Goal: Task Accomplishment & Management: Complete application form

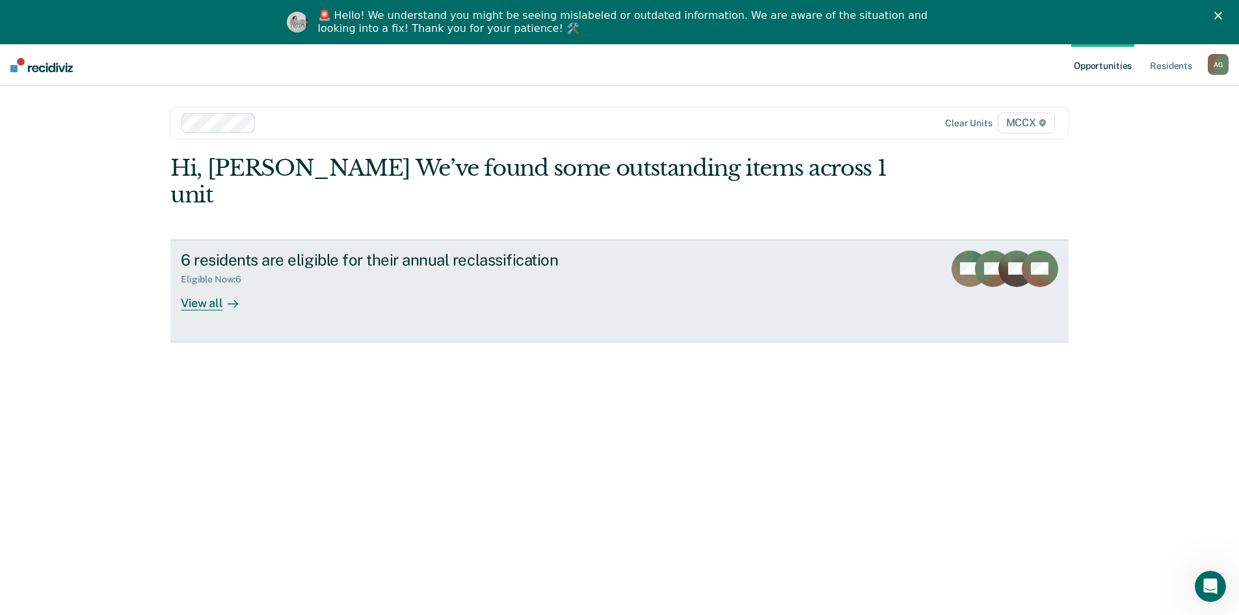
click at [222, 295] on div at bounding box center [230, 302] width 16 height 15
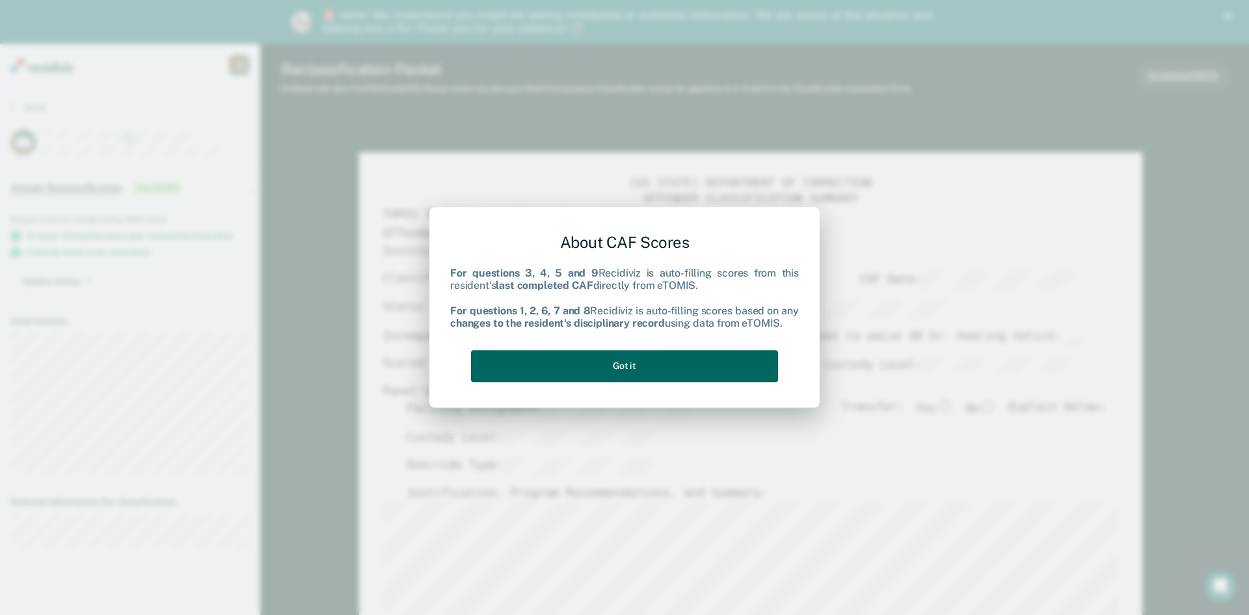
click at [659, 369] on button "Got it" at bounding box center [624, 366] width 307 height 32
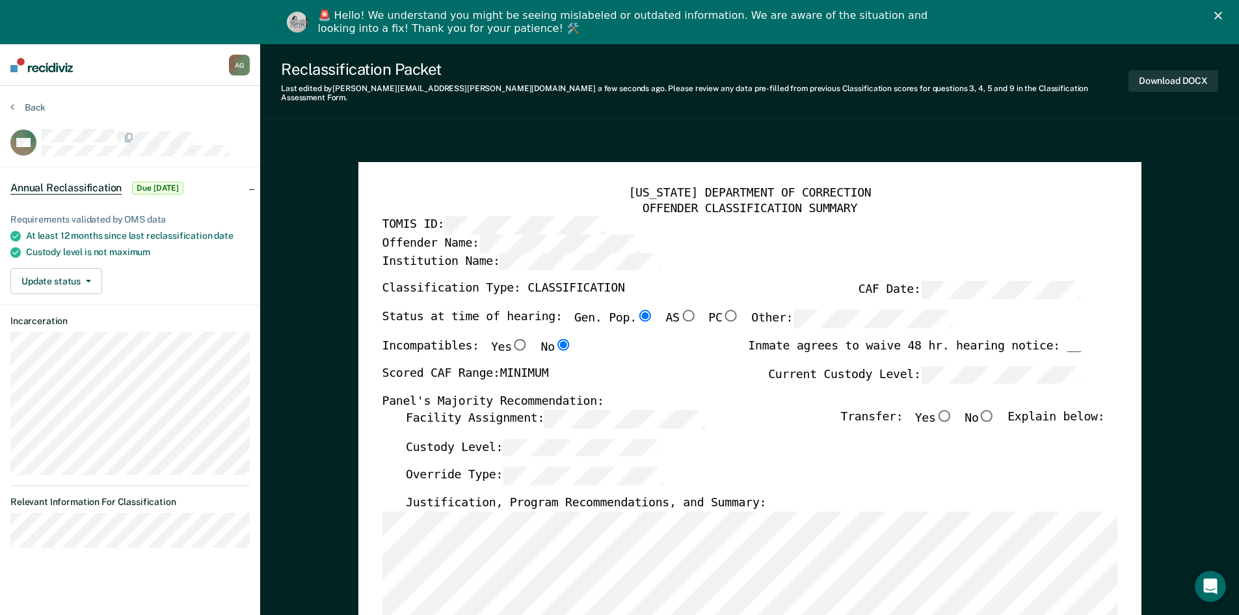
click at [995, 409] on input "No" at bounding box center [986, 415] width 17 height 12
type textarea "x"
radio input "true"
click at [1184, 80] on button "Download DOCX" at bounding box center [1173, 80] width 90 height 21
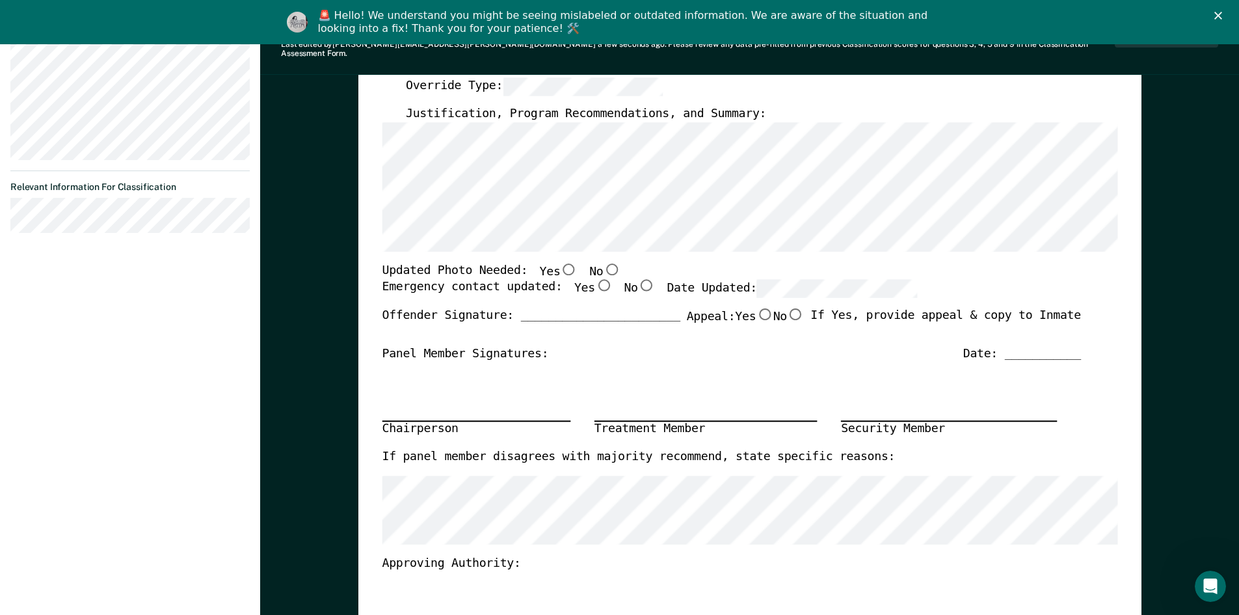
scroll to position [390, 0]
click at [603, 261] on input "No" at bounding box center [611, 267] width 17 height 12
type textarea "x"
radio input "true"
click at [594, 278] on input "Yes" at bounding box center [602, 284] width 17 height 12
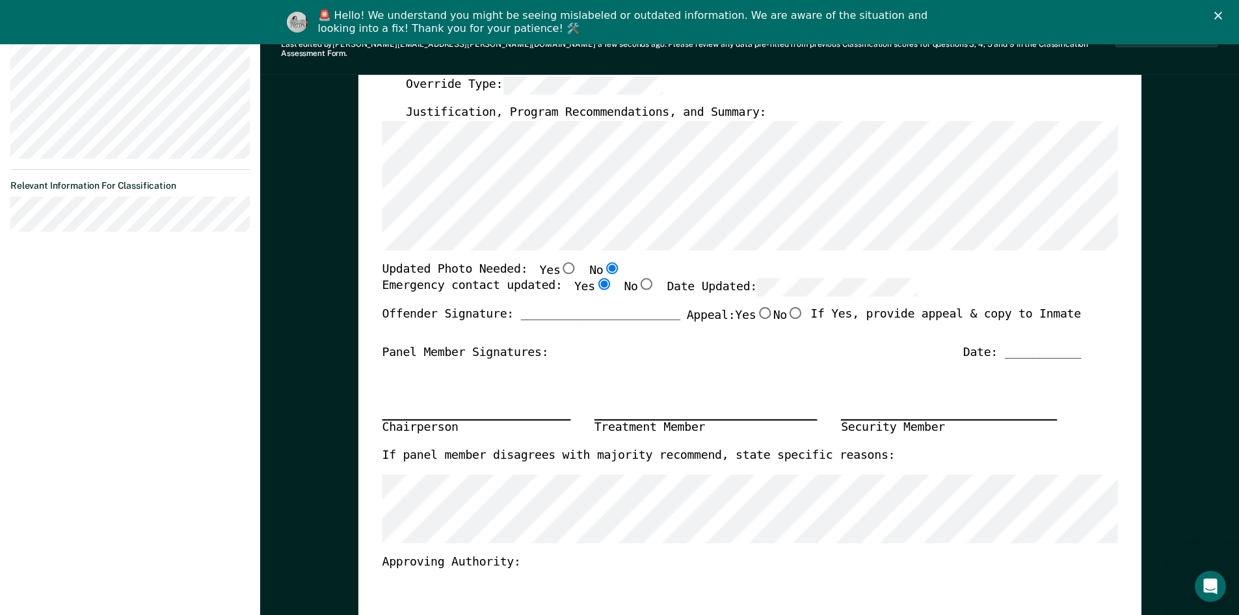
type textarea "x"
radio input "true"
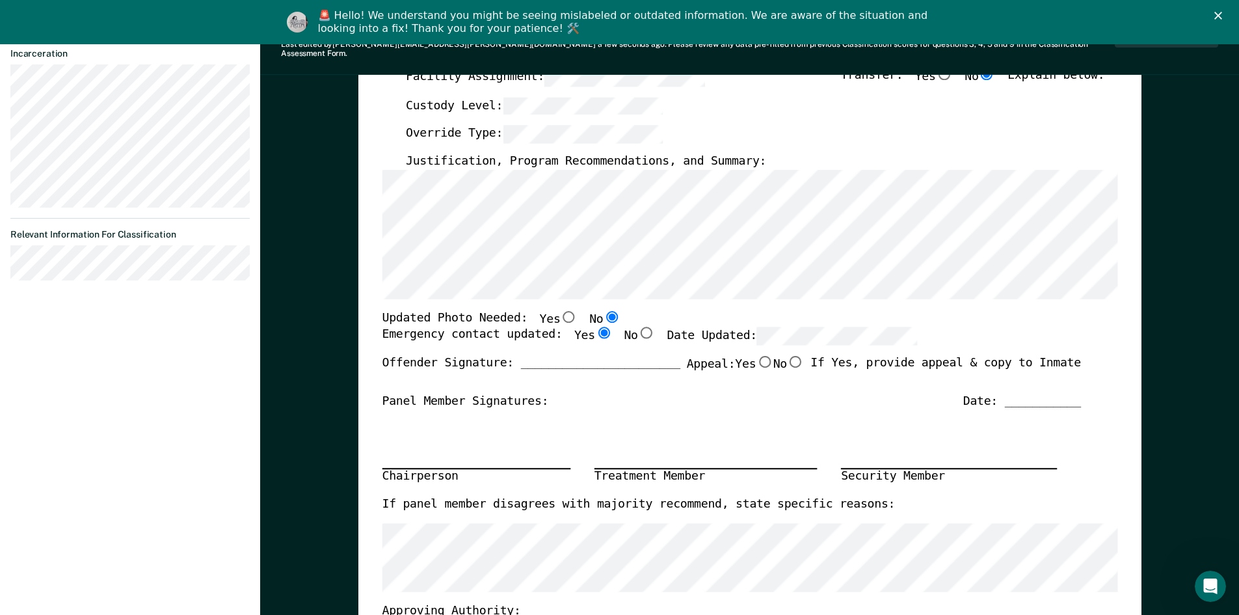
scroll to position [260, 0]
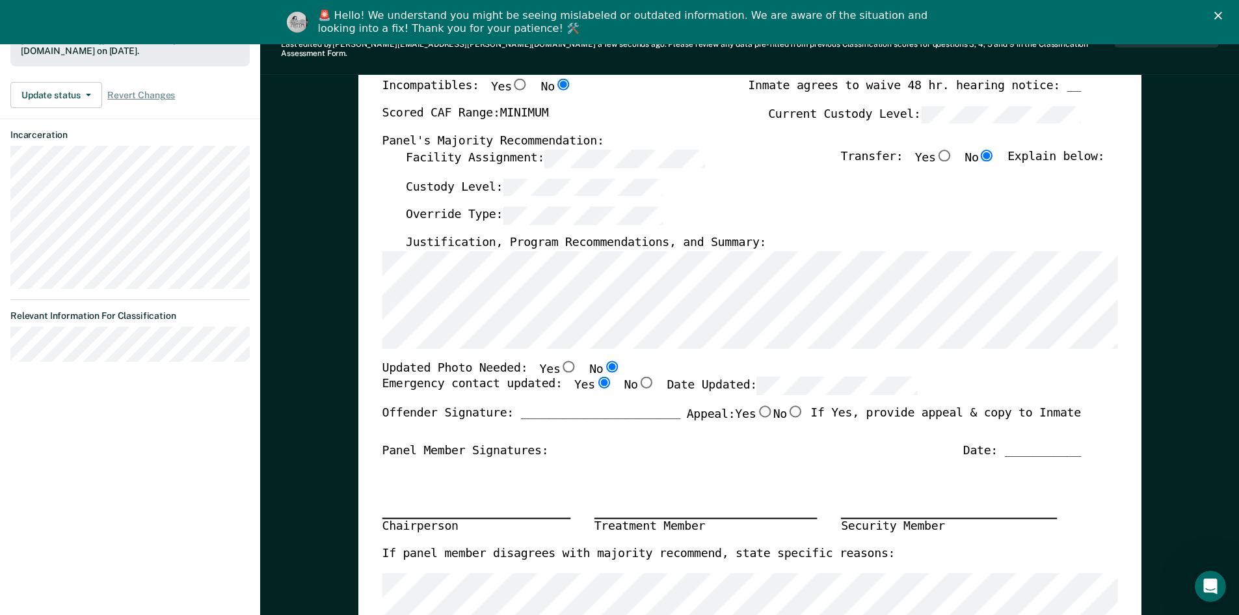
type textarea "x"
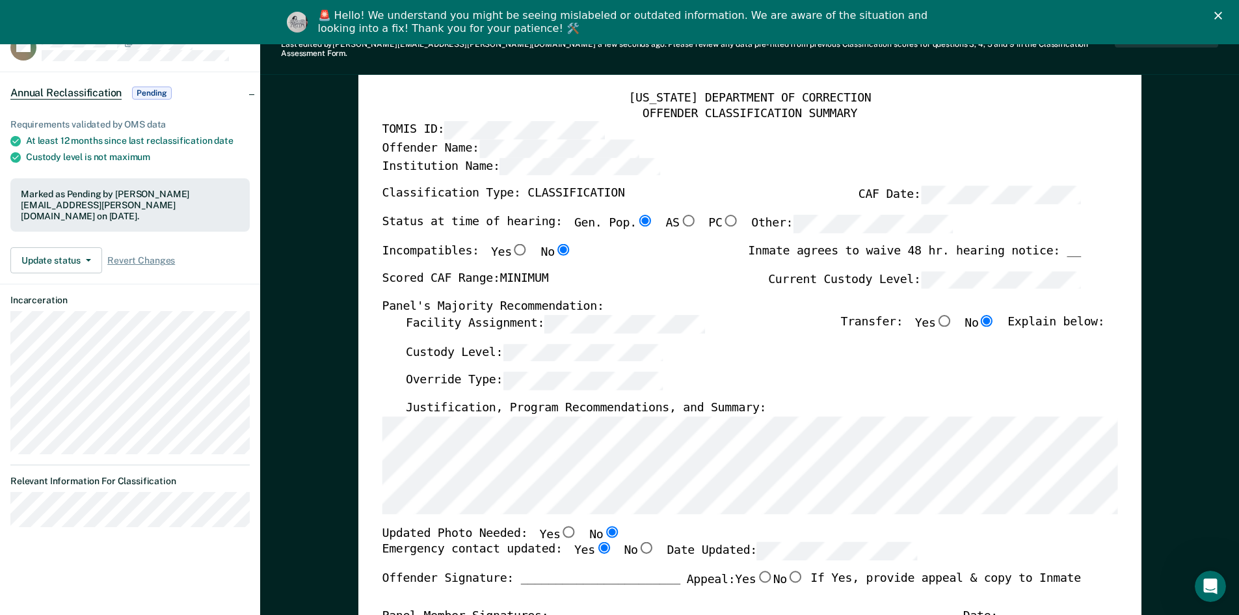
scroll to position [0, 0]
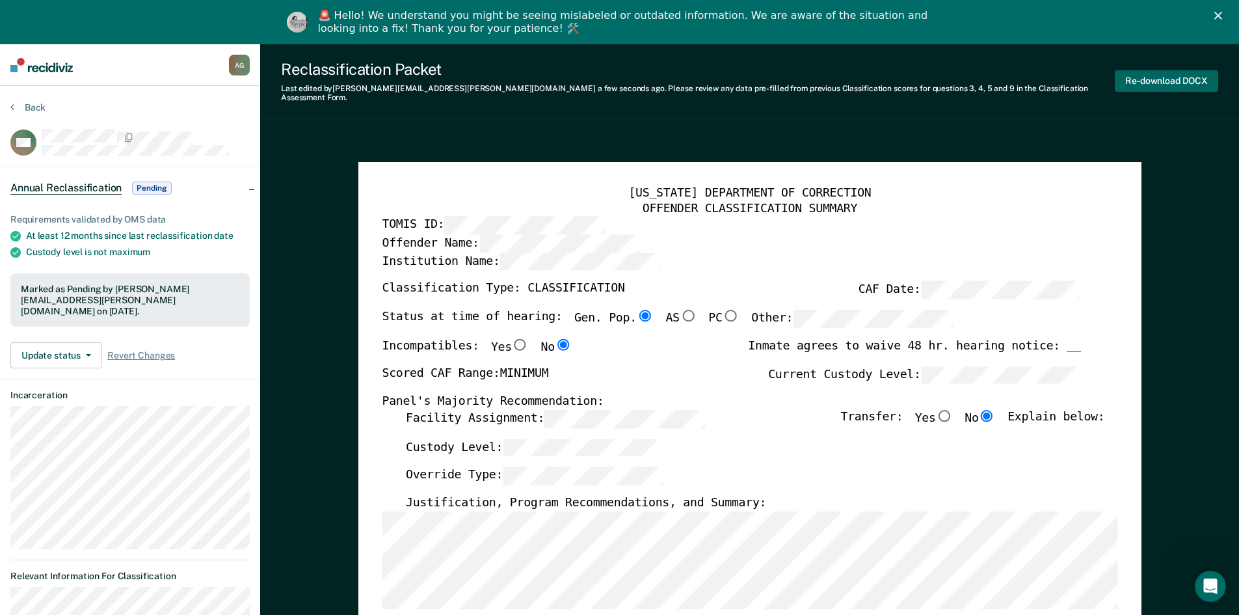
click at [1153, 79] on button "Re-download DOCX" at bounding box center [1166, 80] width 103 height 21
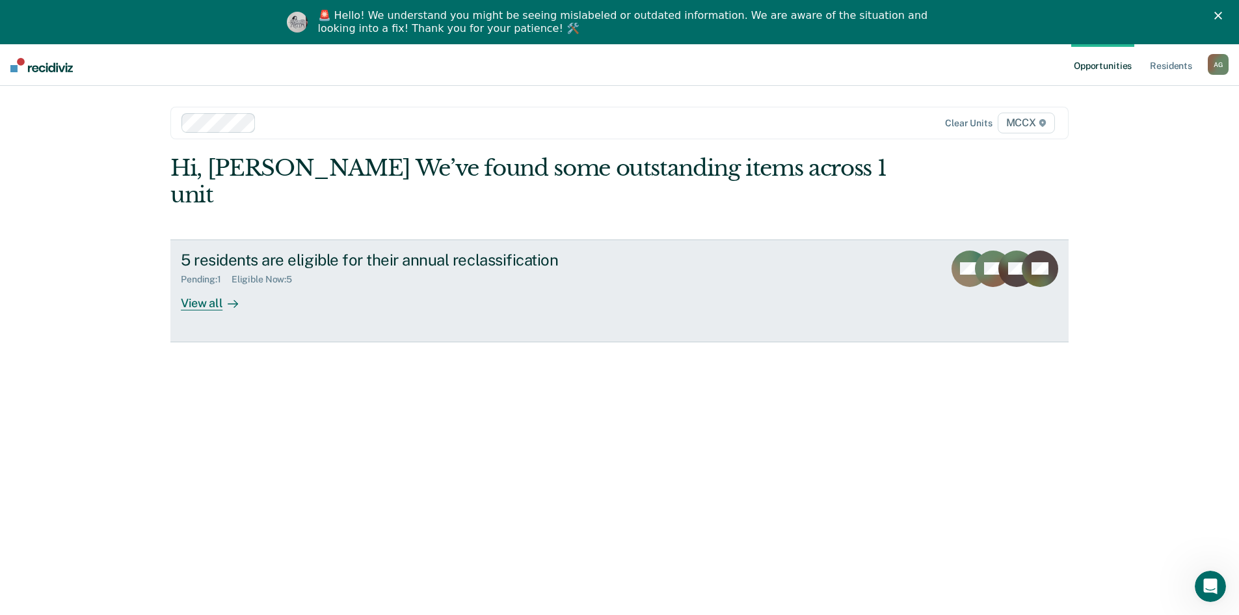
click at [211, 285] on div "View all" at bounding box center [217, 297] width 73 height 25
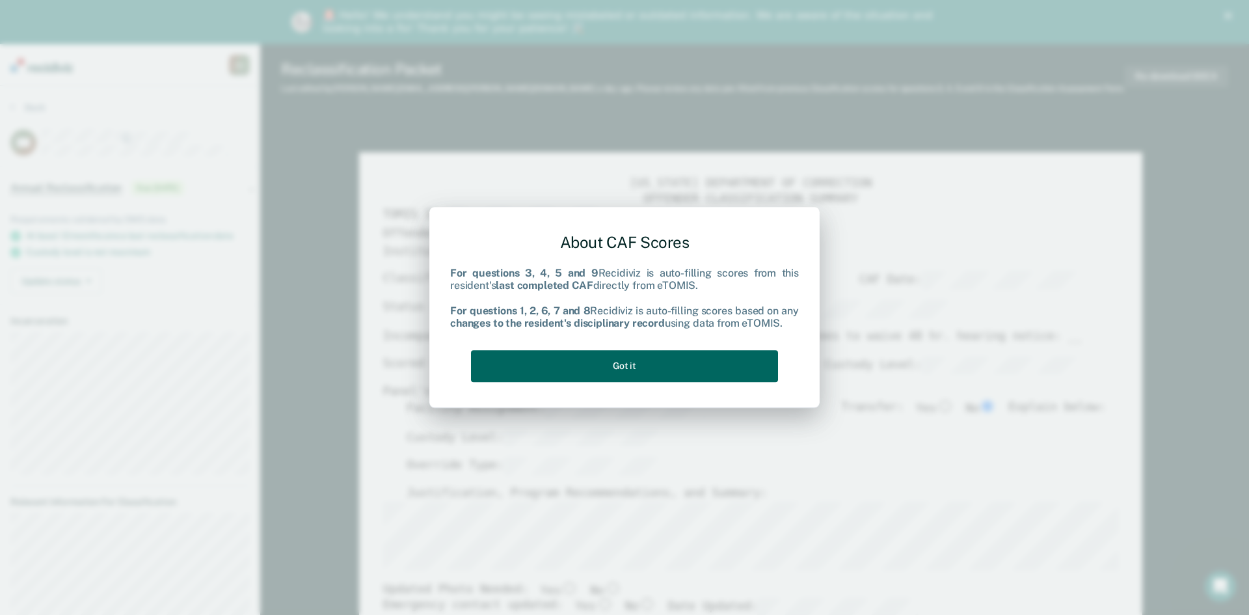
click at [644, 361] on button "Got it" at bounding box center [624, 366] width 307 height 32
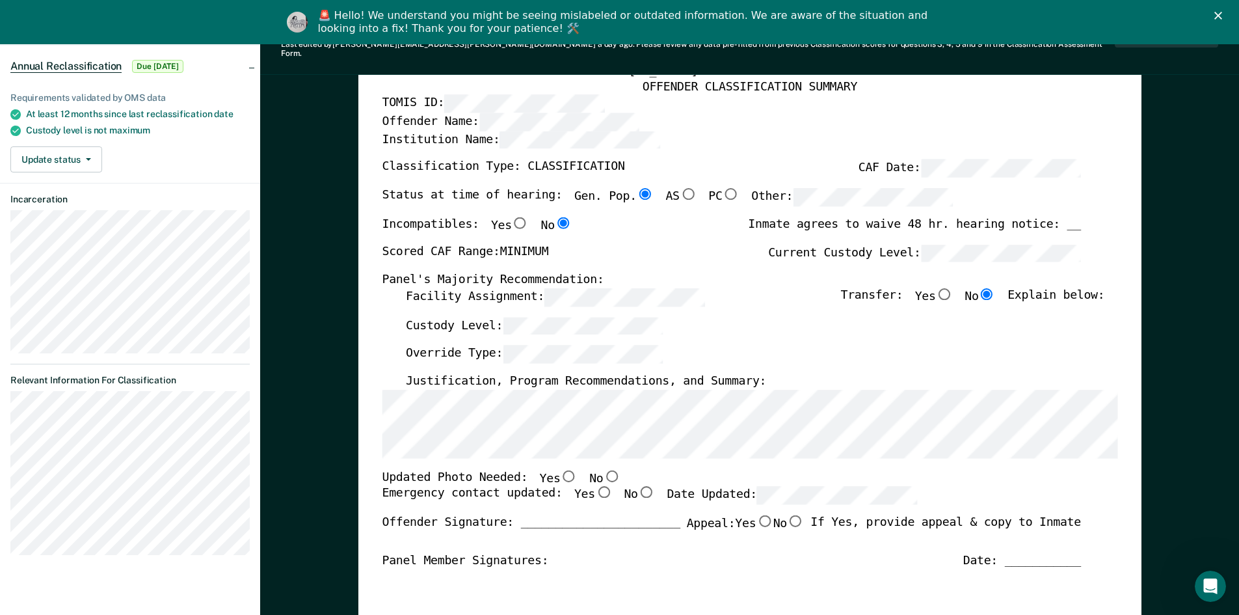
scroll to position [130, 0]
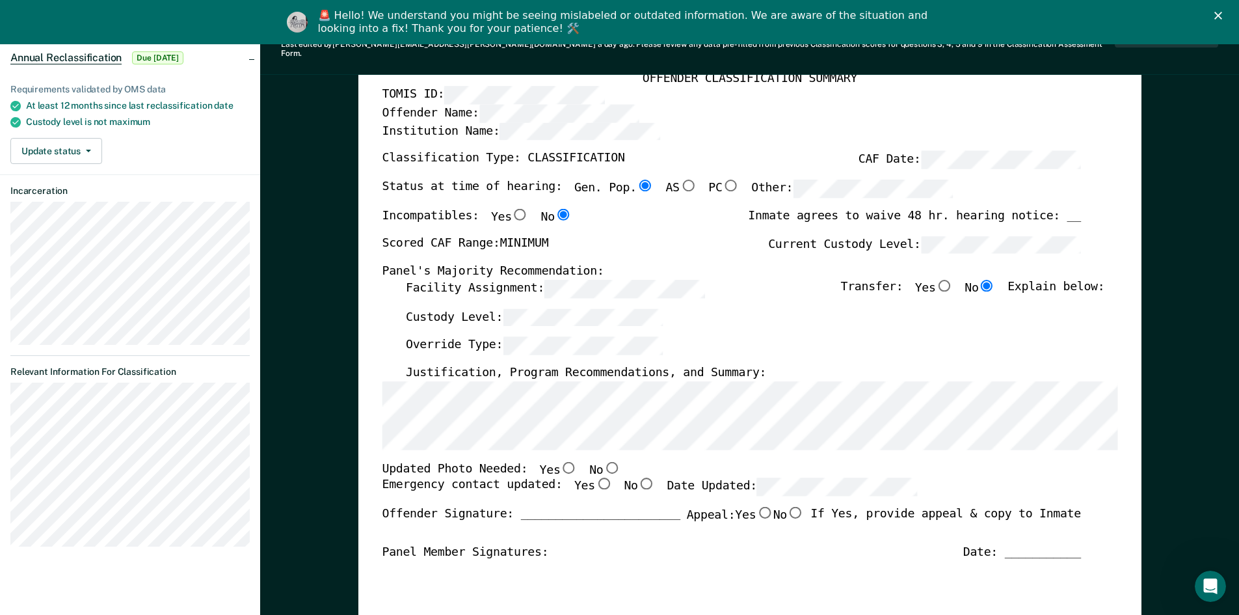
click at [560, 461] on input "Yes" at bounding box center [568, 467] width 17 height 12
type textarea "x"
radio input "true"
click at [594, 477] on input "Yes" at bounding box center [602, 483] width 17 height 12
type textarea "x"
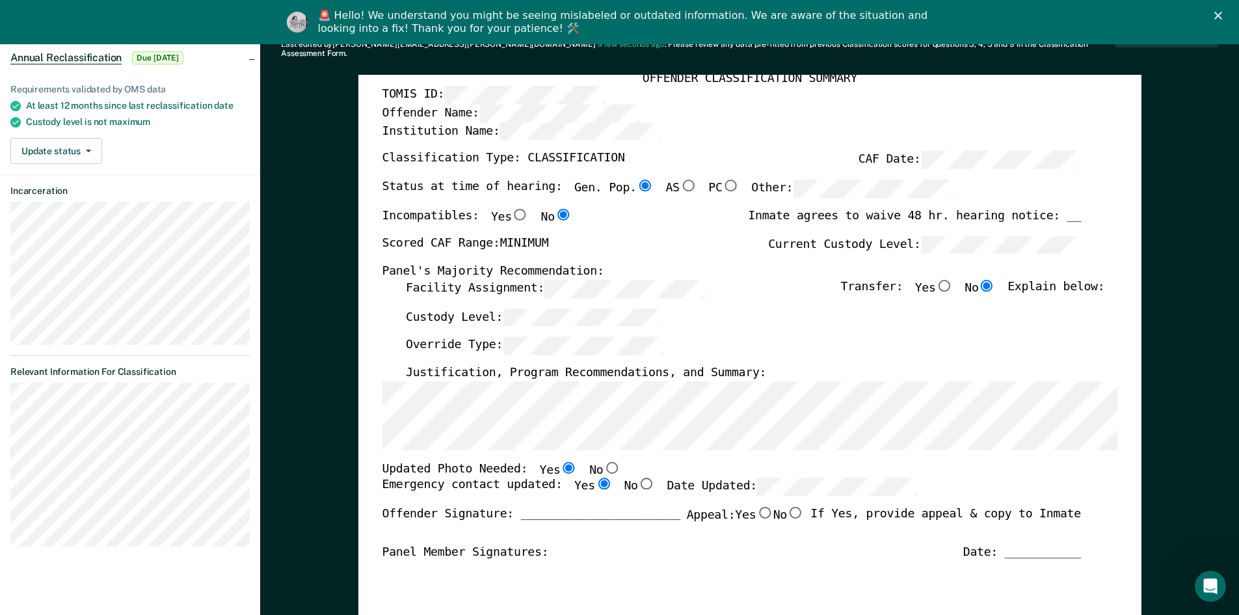
radio input "true"
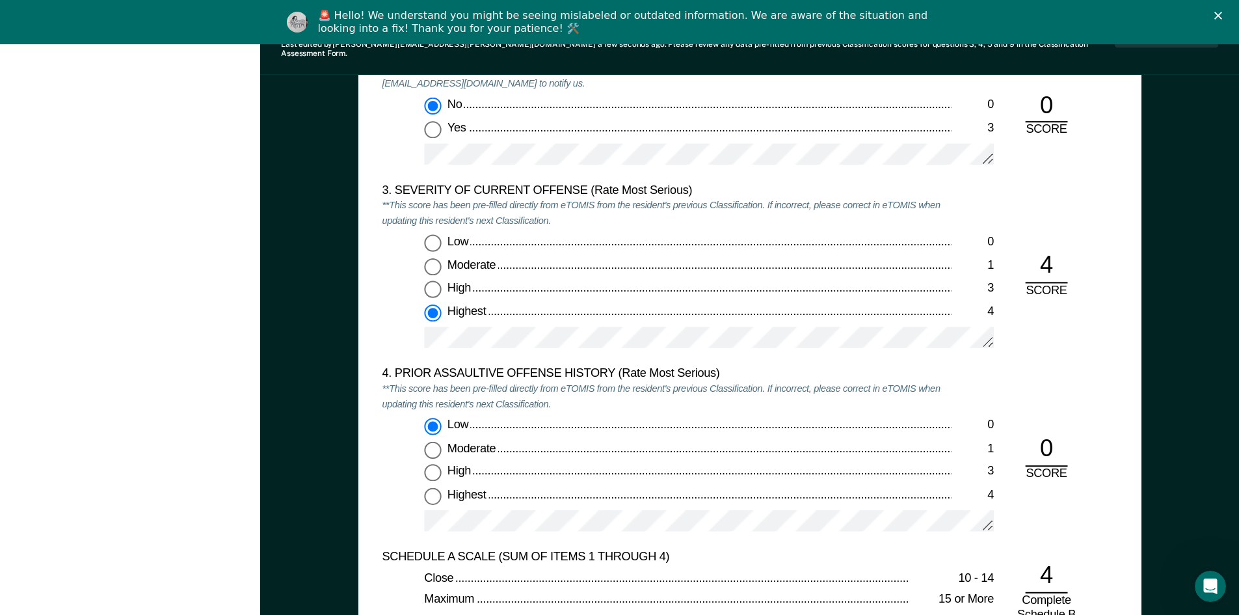
scroll to position [1561, 0]
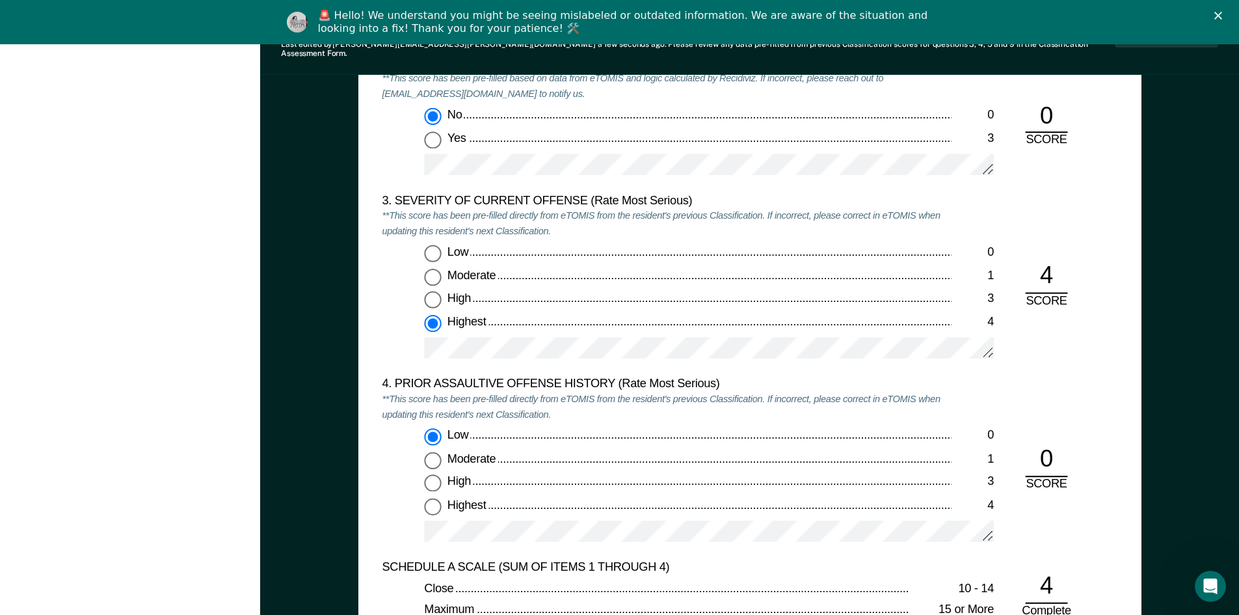
click at [643, 393] on em "**This score has been pre-filled directly from eTOMIS from the resident's previ…" at bounding box center [661, 406] width 558 height 27
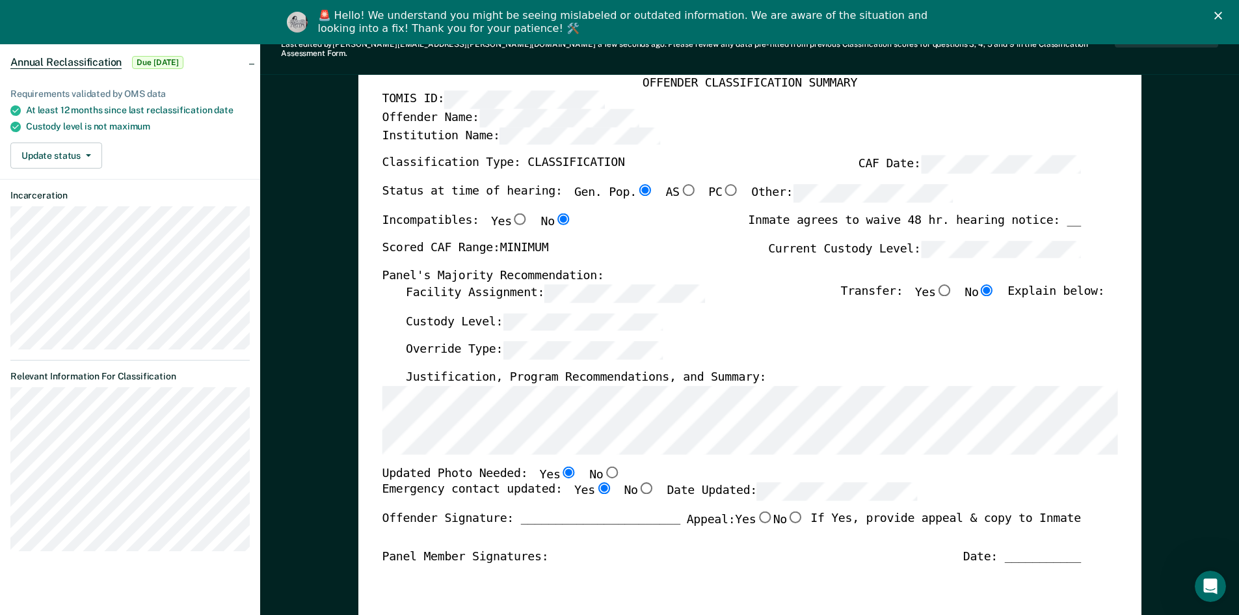
scroll to position [0, 0]
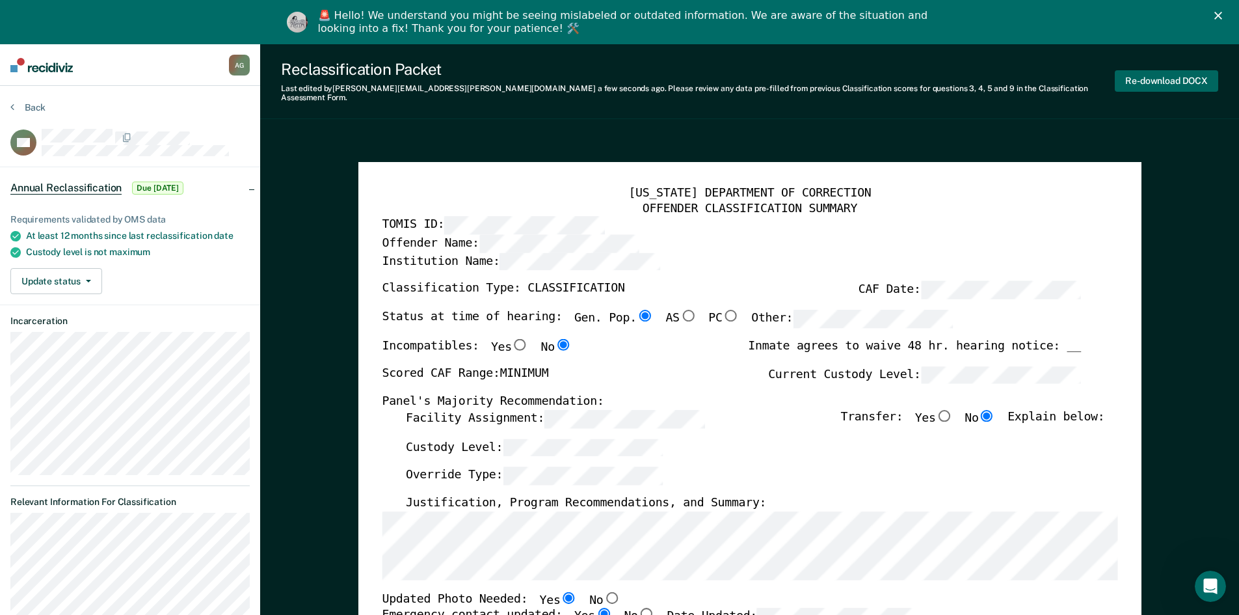
click at [1141, 81] on button "Re-download DOCX" at bounding box center [1166, 80] width 103 height 21
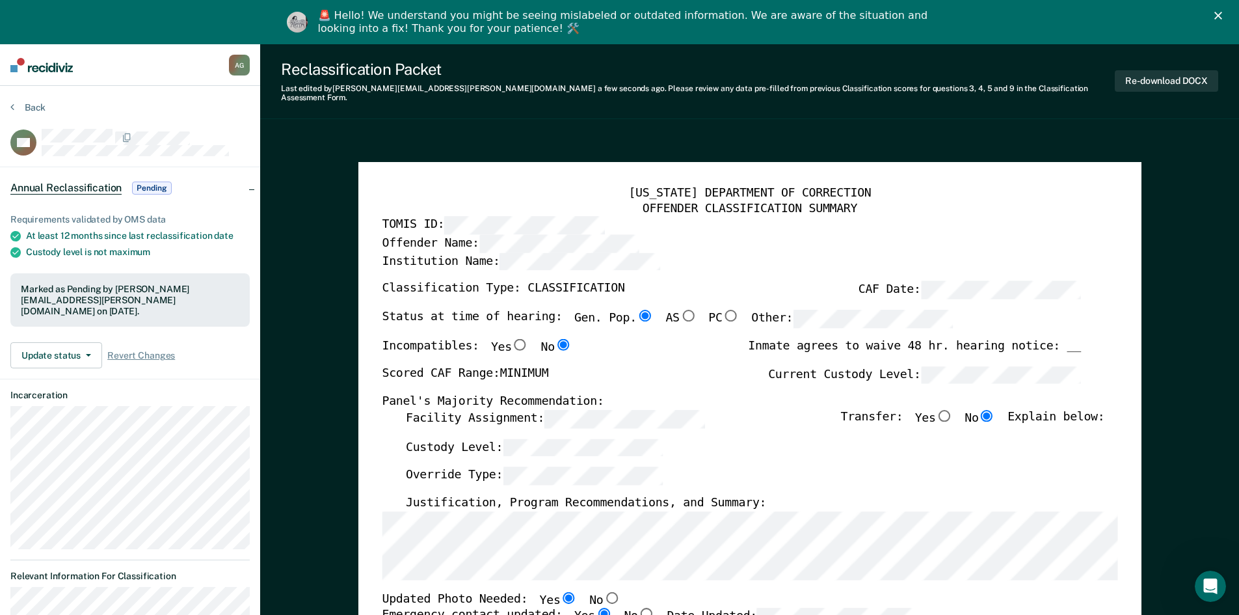
click at [1222, 15] on polygon "Close" at bounding box center [1218, 16] width 8 height 8
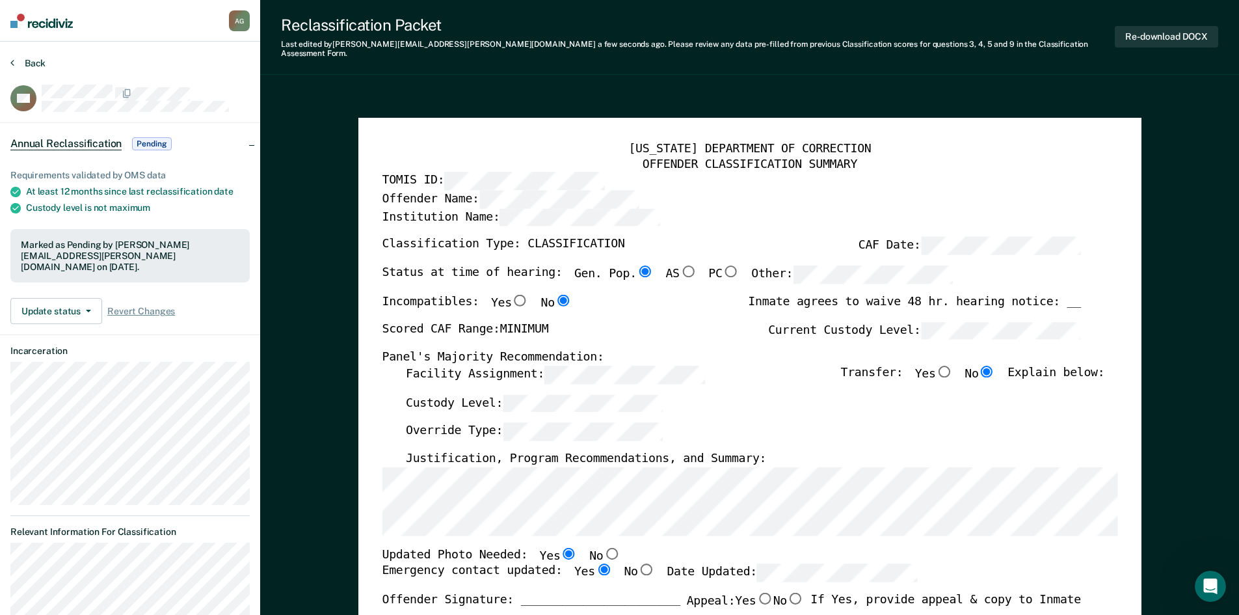
click at [40, 67] on button "Back" at bounding box center [27, 63] width 35 height 12
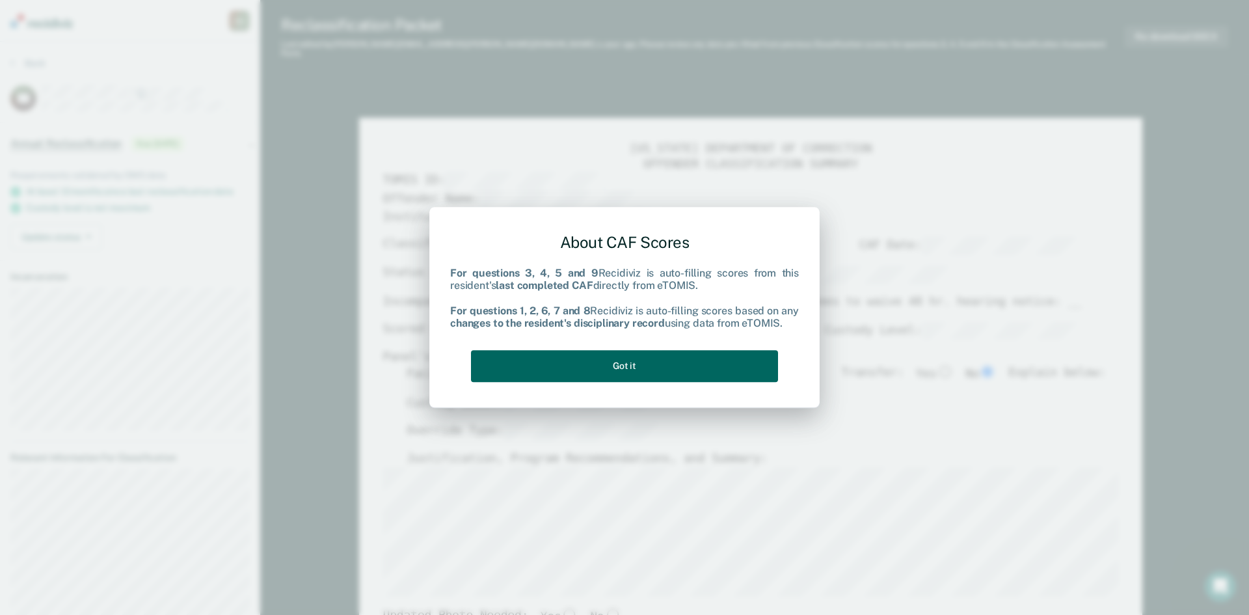
click at [605, 356] on button "Got it" at bounding box center [624, 366] width 307 height 32
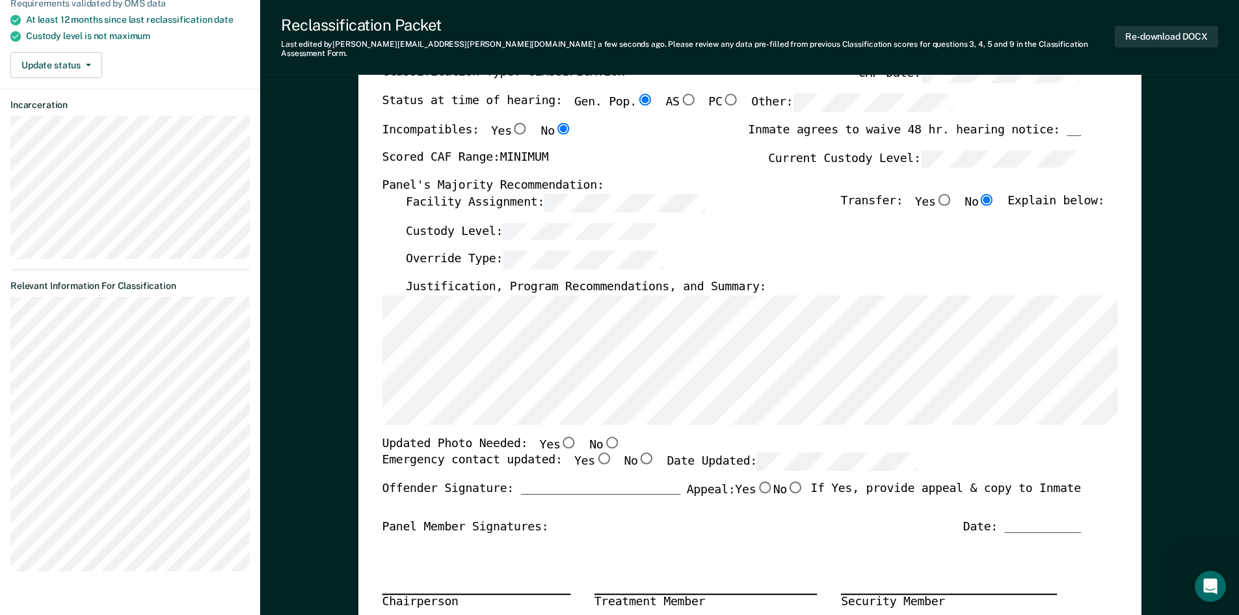
scroll to position [195, 0]
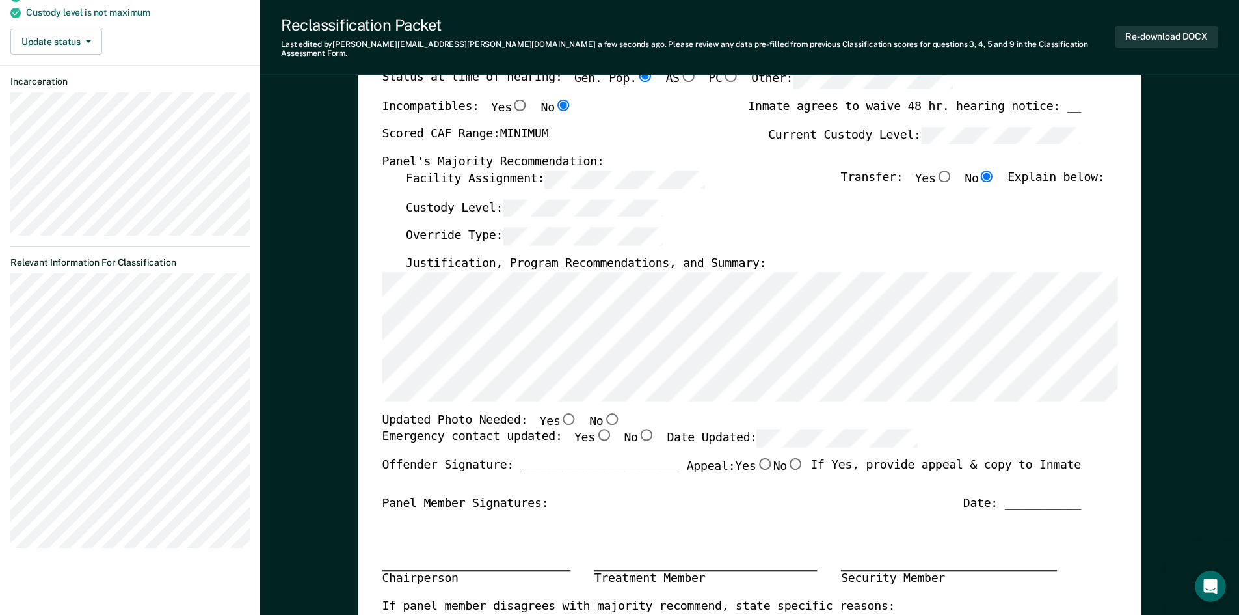
click at [560, 412] on input "Yes" at bounding box center [568, 418] width 17 height 12
type textarea "x"
radio input "true"
click at [594, 429] on input "Yes" at bounding box center [602, 435] width 17 height 12
type textarea "x"
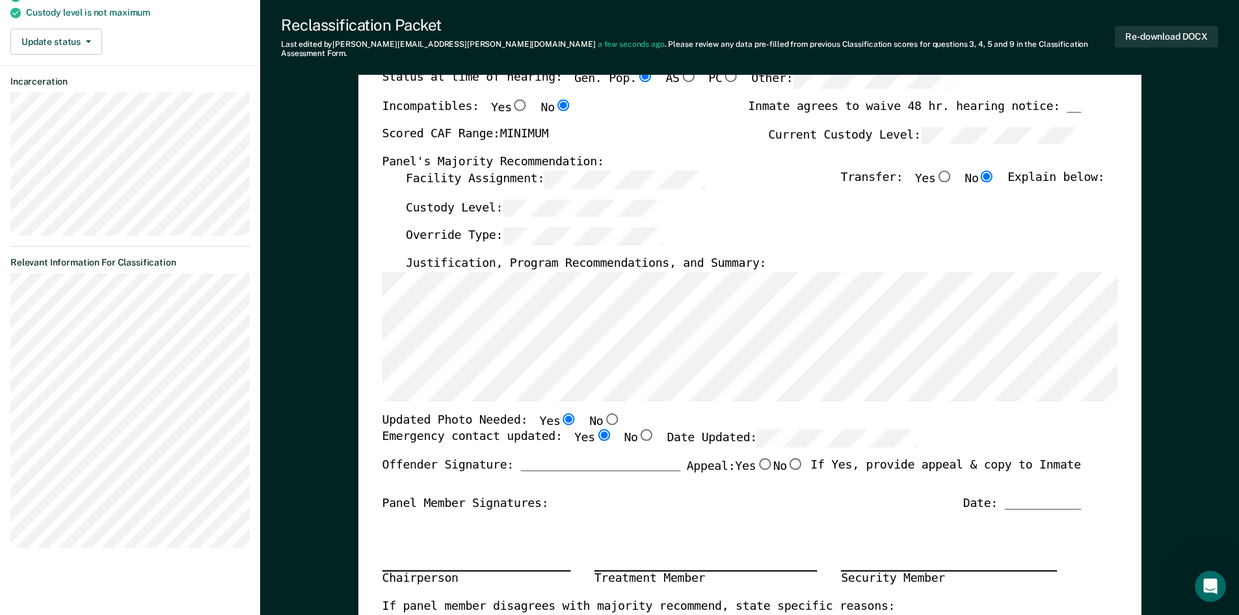
radio input "true"
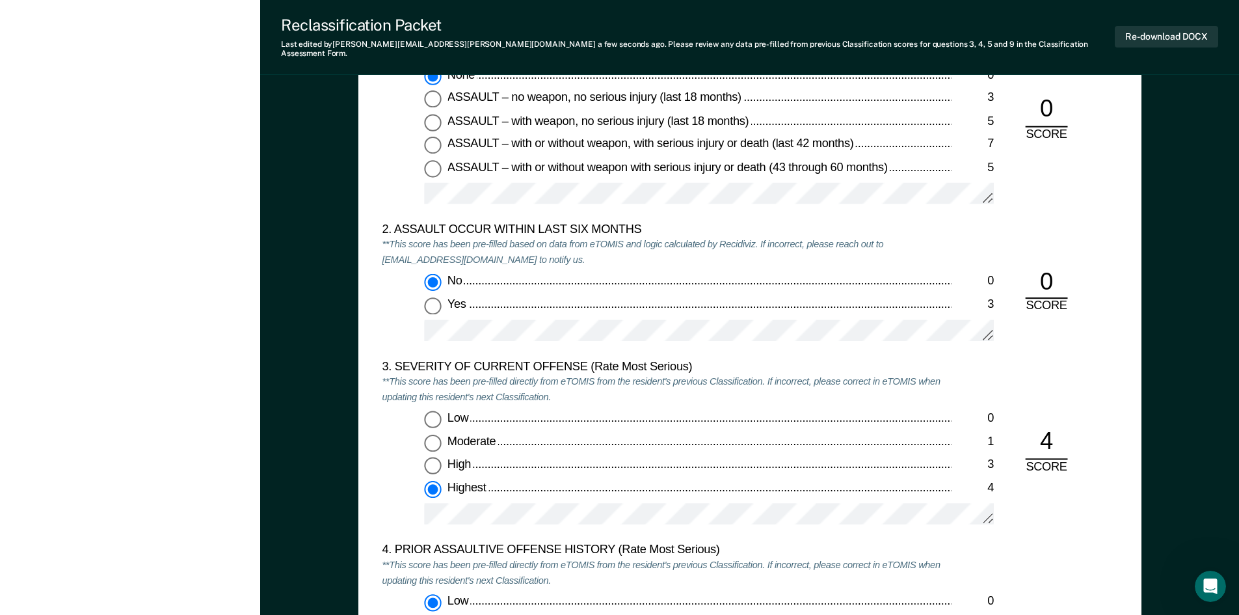
scroll to position [1496, 0]
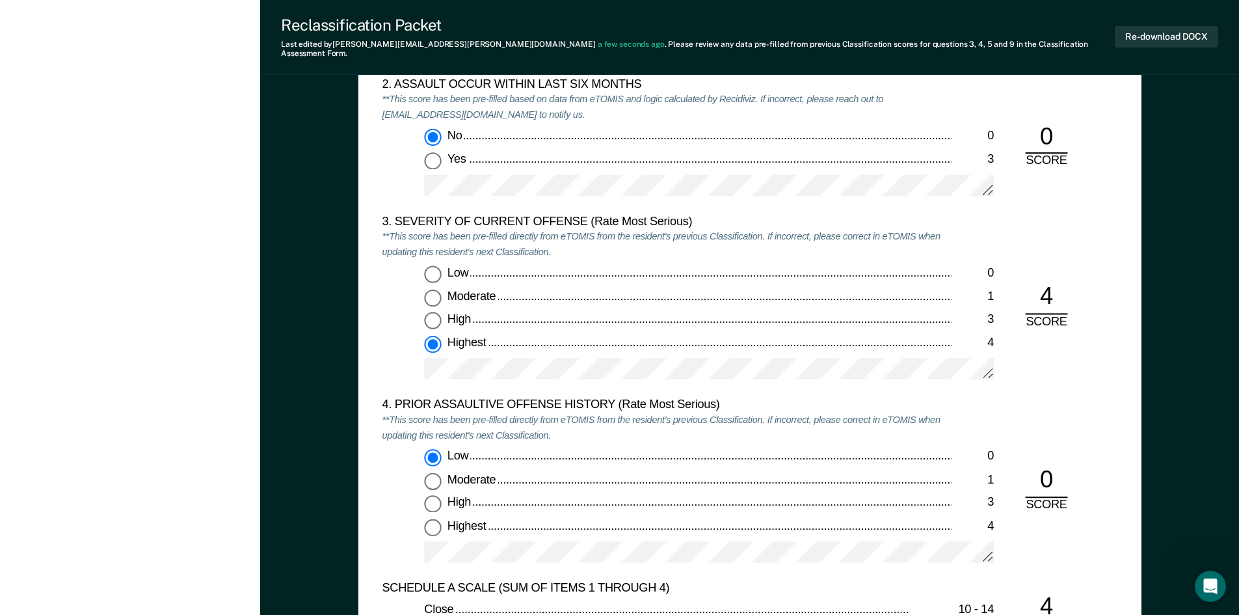
click at [752, 319] on label "High 3" at bounding box center [709, 319] width 570 height 17
click at [441, 319] on input "High 3" at bounding box center [432, 319] width 17 height 17
type textarea "x"
radio input "true"
radio input "false"
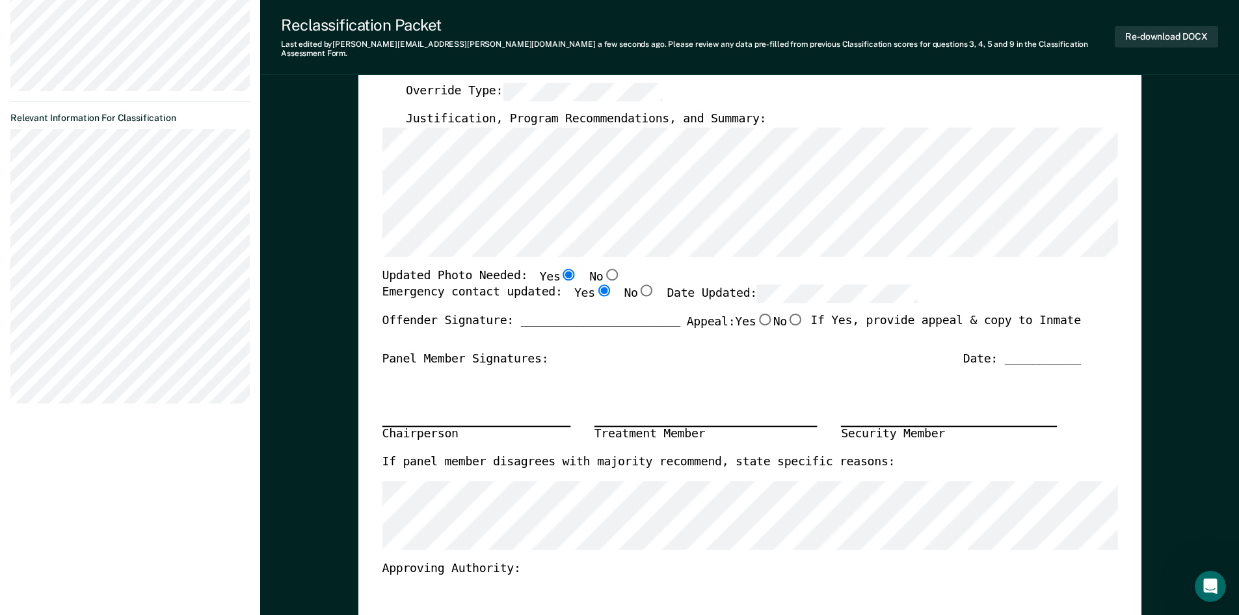
scroll to position [18, 0]
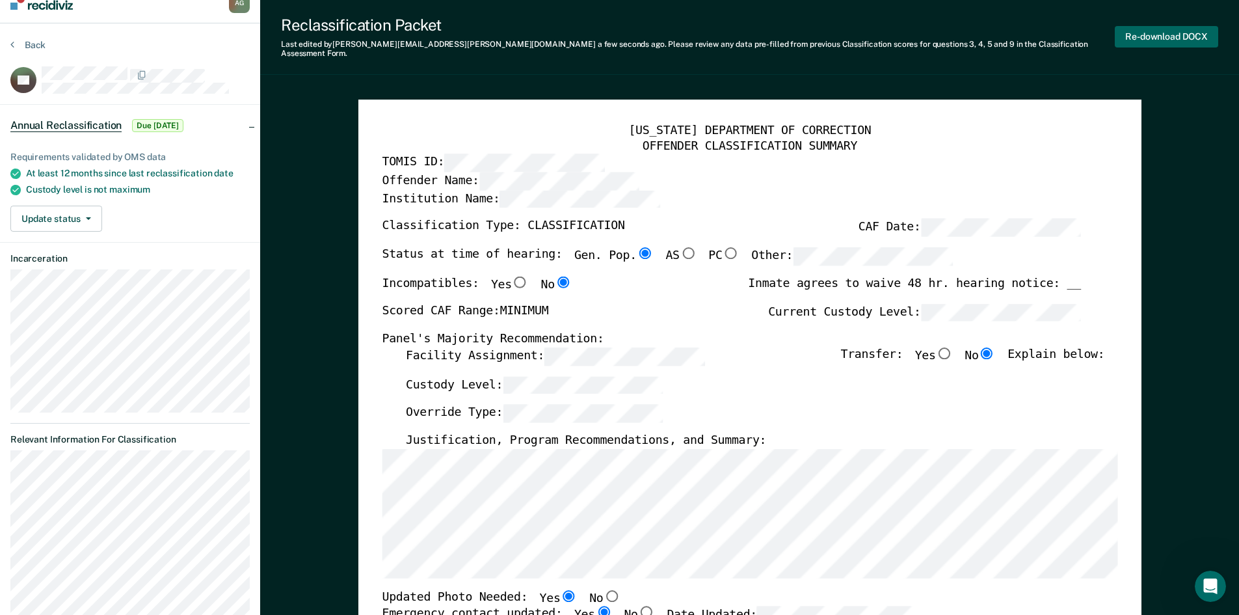
click at [1171, 31] on button "Re-download DOCX" at bounding box center [1166, 36] width 103 height 21
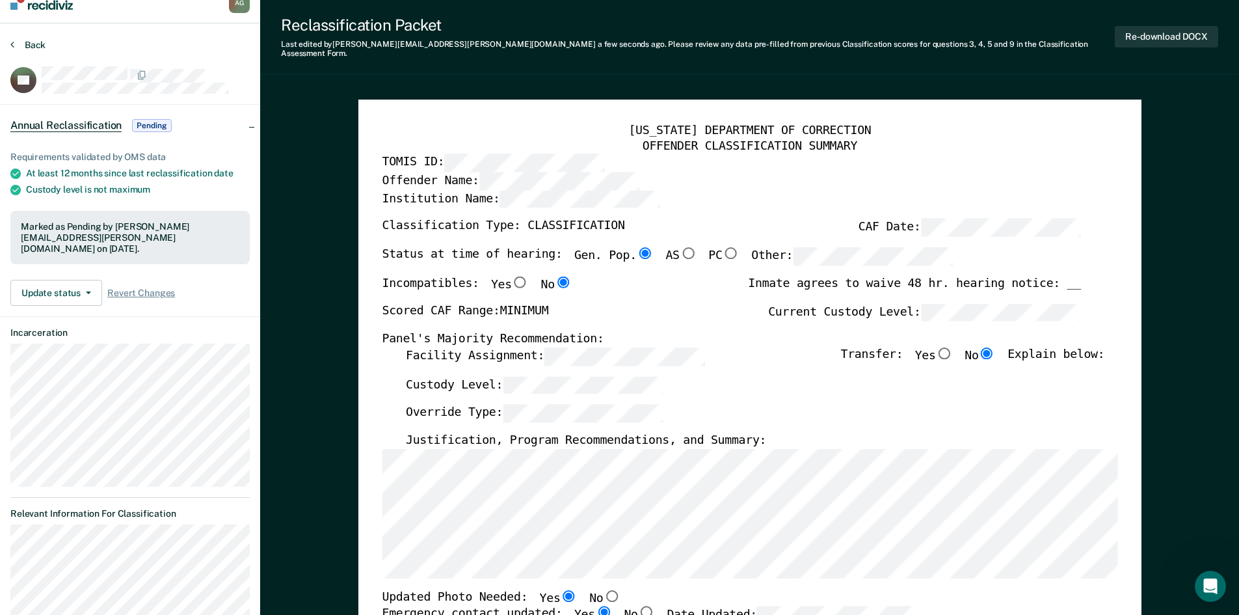
click at [28, 42] on button "Back" at bounding box center [27, 45] width 35 height 12
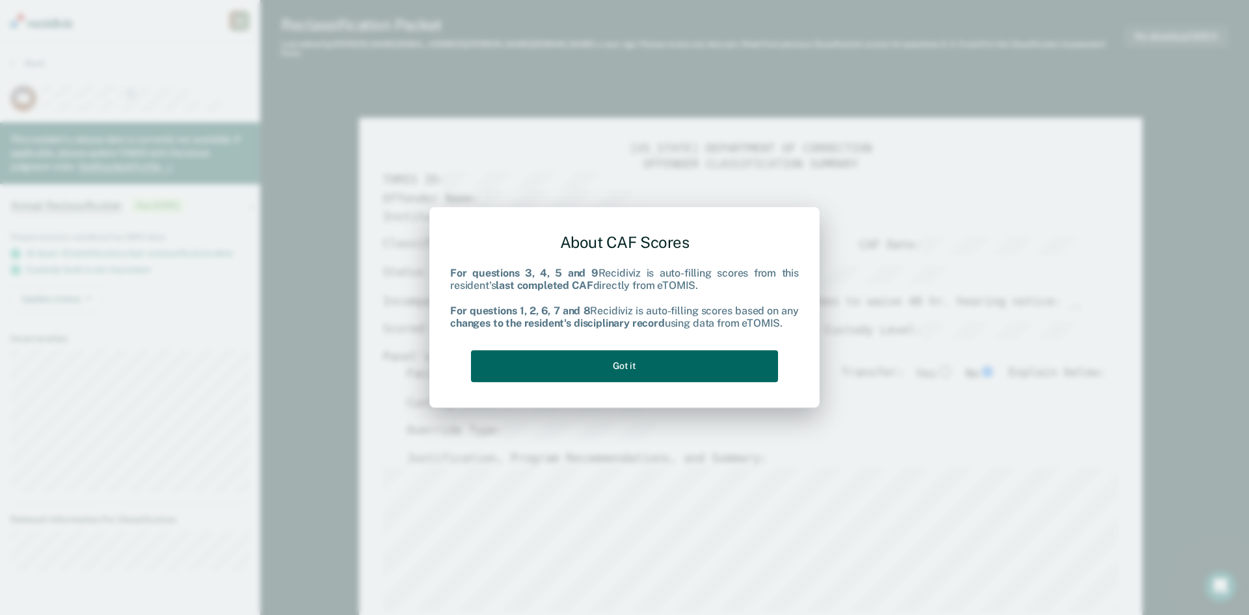
click at [656, 364] on button "Got it" at bounding box center [624, 366] width 307 height 32
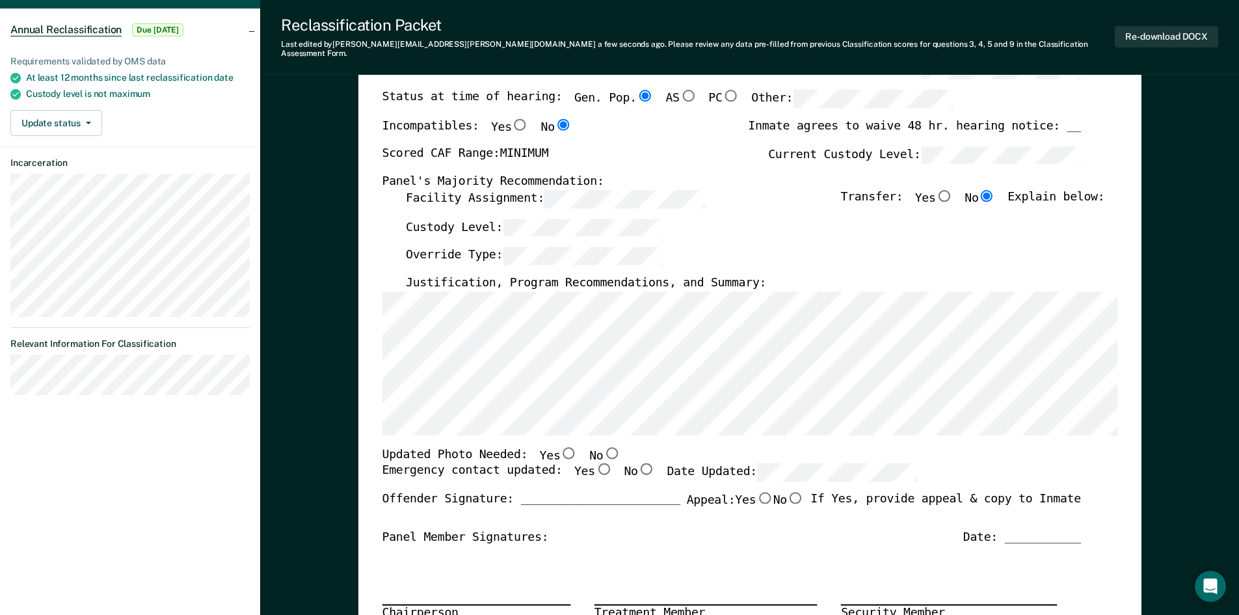
scroll to position [195, 0]
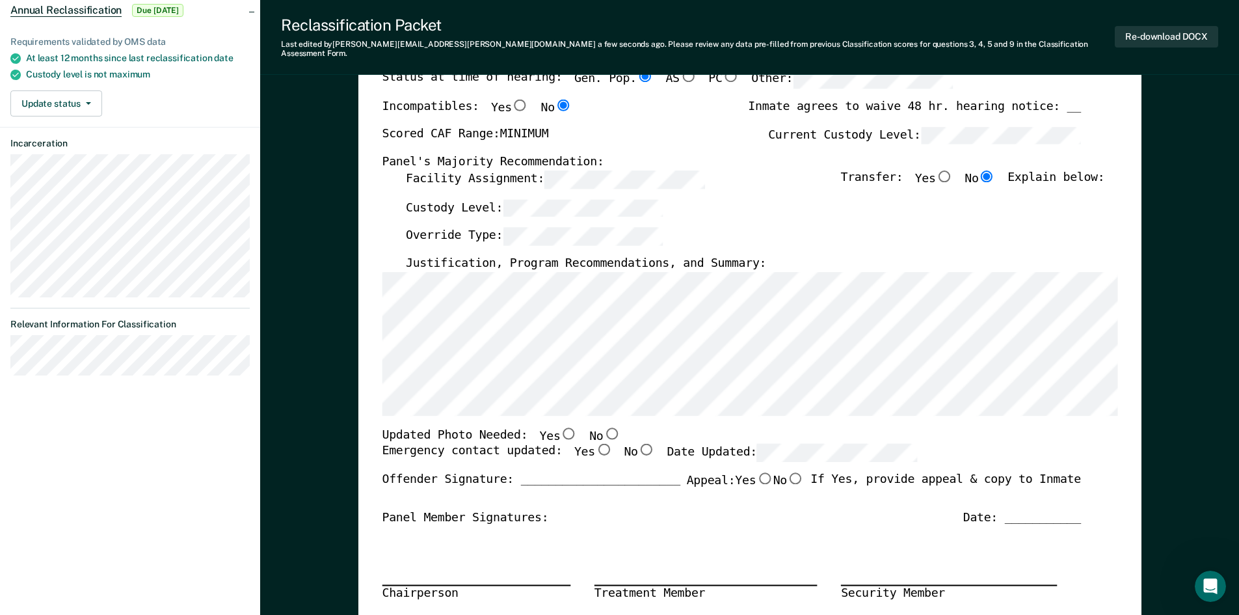
click at [560, 427] on input "Yes" at bounding box center [568, 433] width 17 height 12
type textarea "x"
radio input "true"
click at [594, 444] on input "Yes" at bounding box center [602, 450] width 17 height 12
type textarea "x"
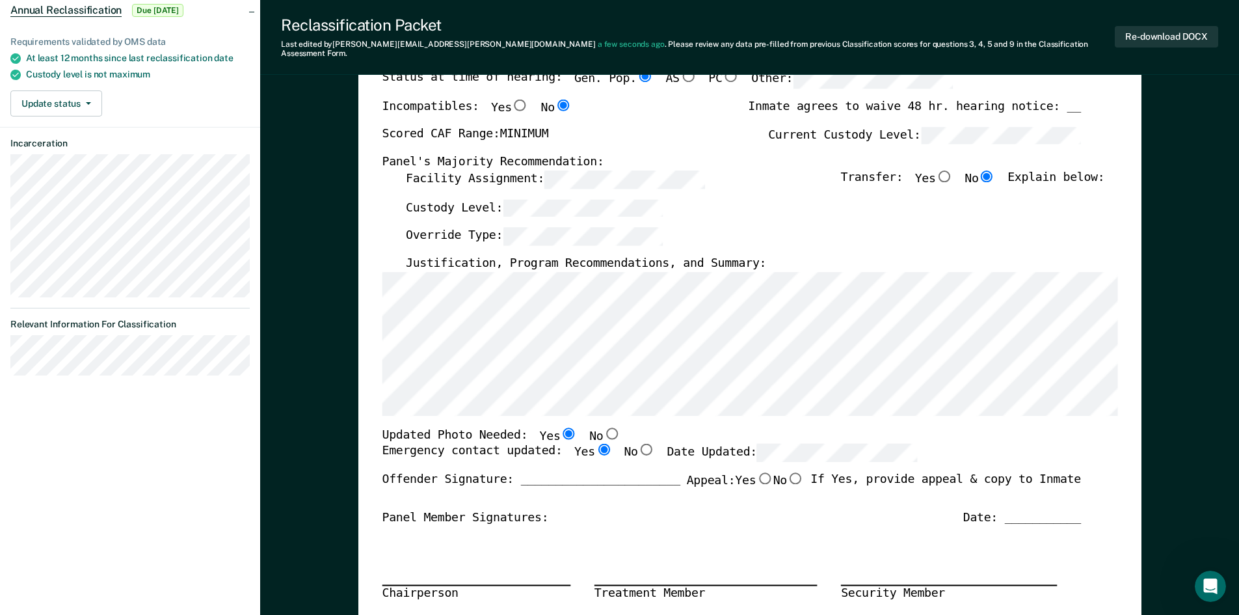
radio input "true"
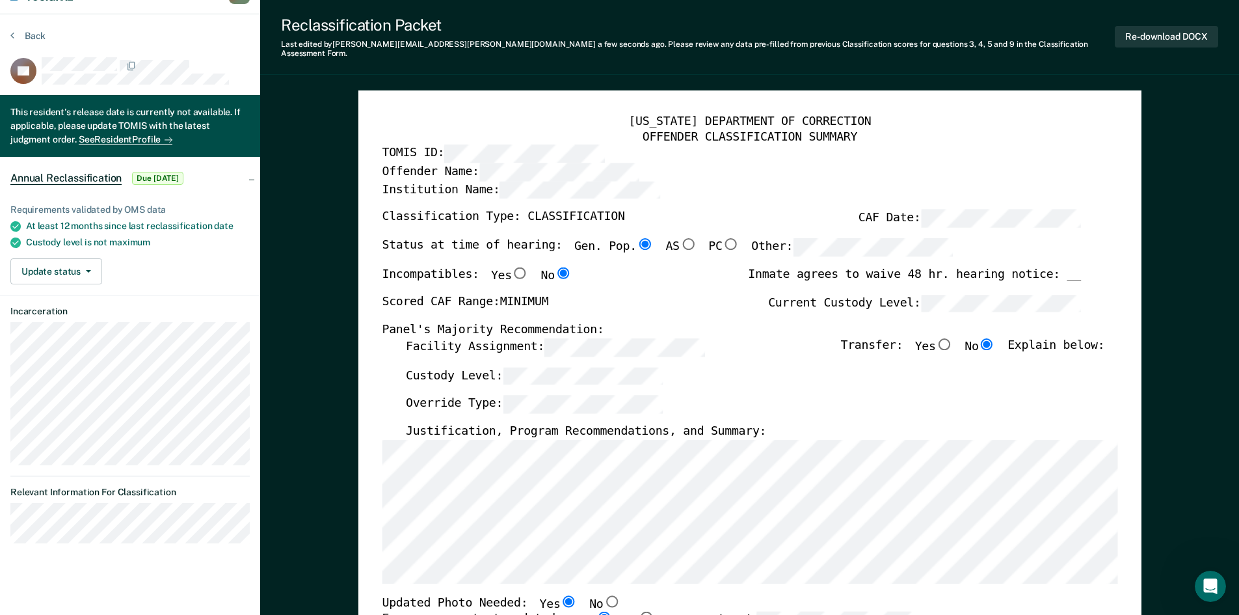
scroll to position [0, 0]
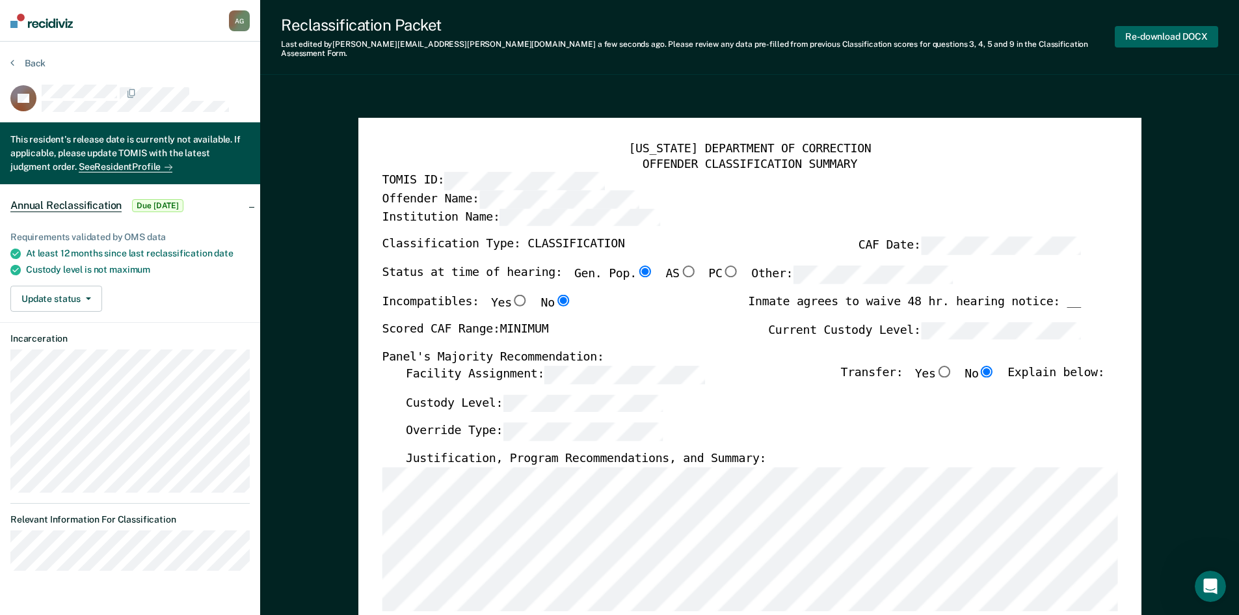
click at [1146, 34] on button "Re-download DOCX" at bounding box center [1166, 36] width 103 height 21
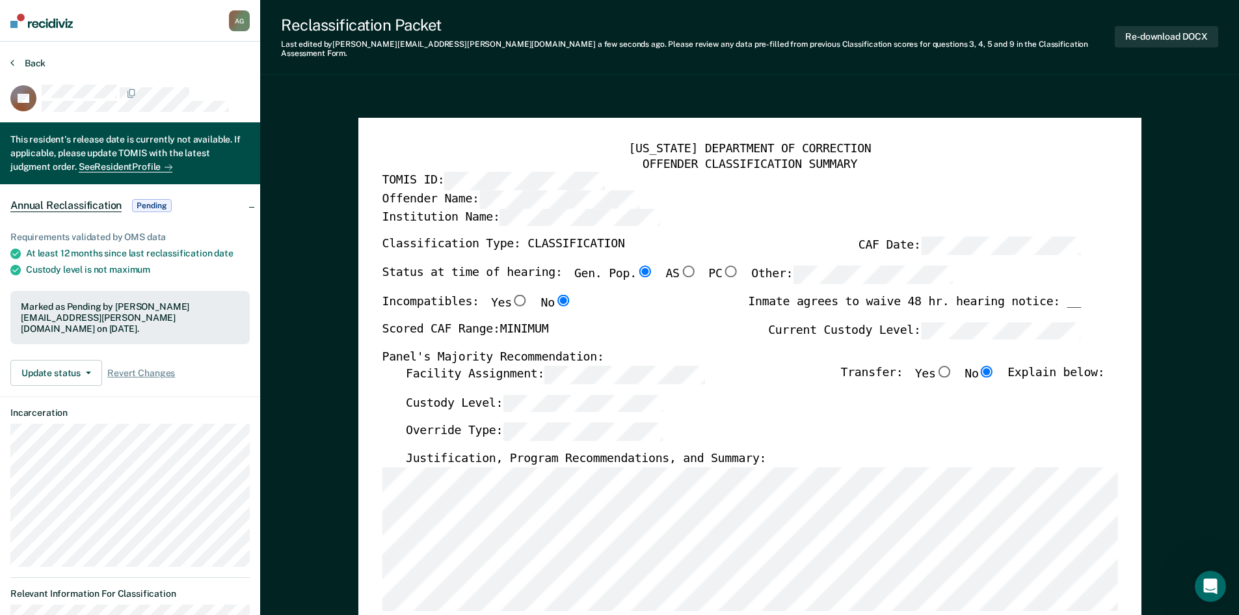
click at [40, 66] on button "Back" at bounding box center [27, 63] width 35 height 12
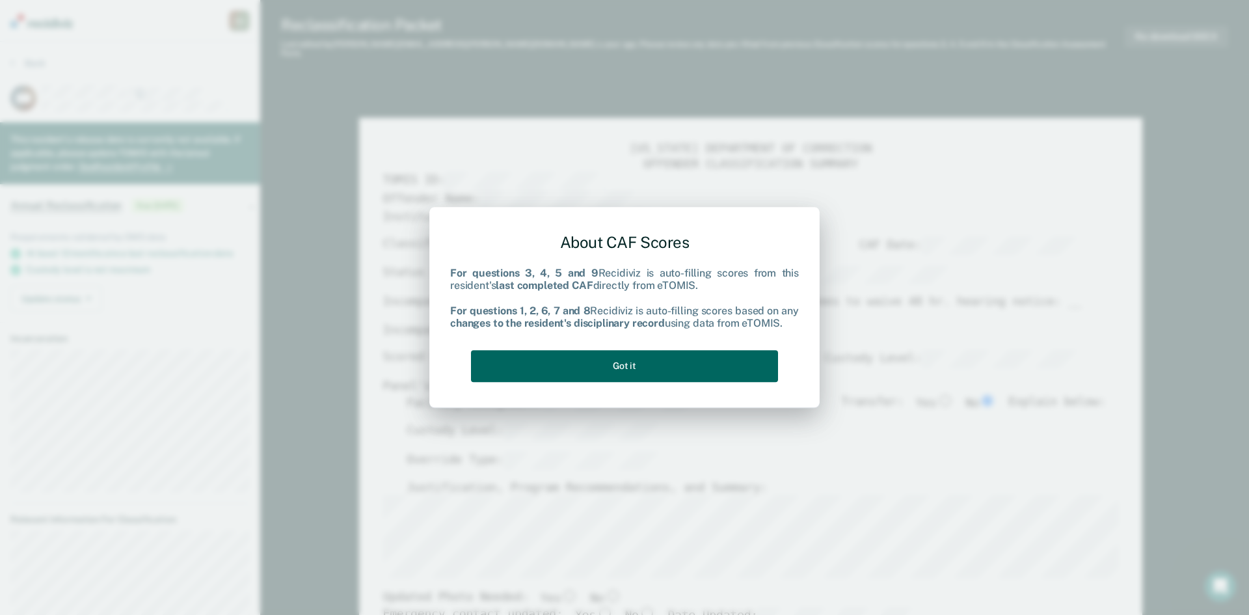
click at [669, 366] on button "Got it" at bounding box center [624, 366] width 307 height 32
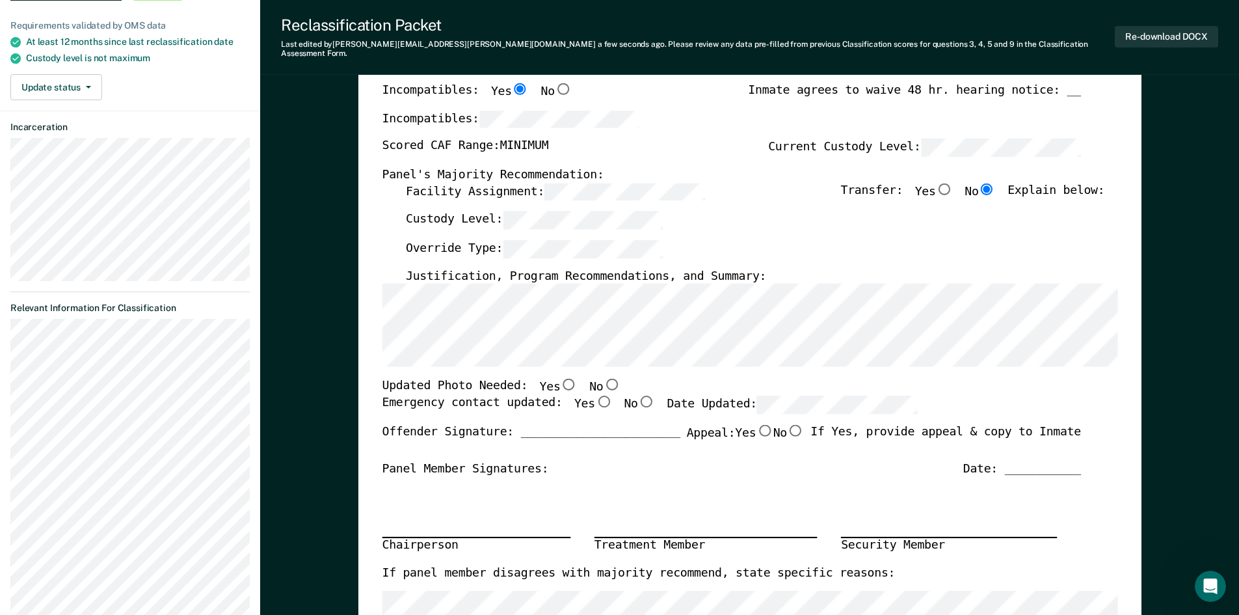
scroll to position [130, 0]
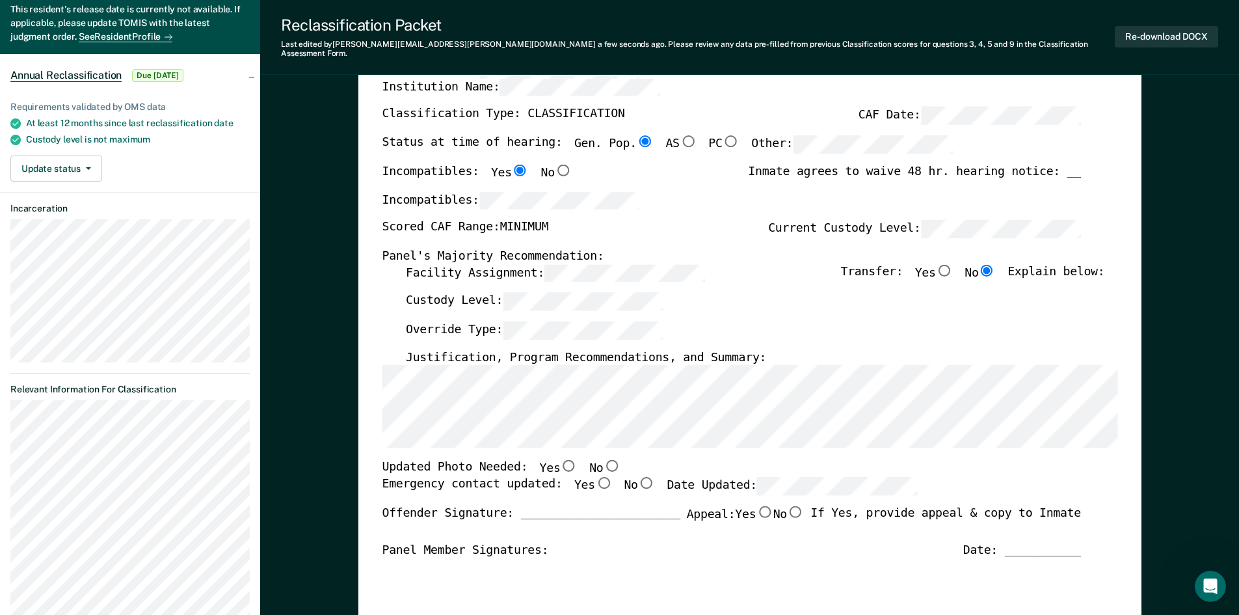
click at [560, 460] on input "Yes" at bounding box center [568, 466] width 17 height 12
type textarea "x"
radio input "true"
click at [594, 477] on input "Yes" at bounding box center [602, 483] width 17 height 12
type textarea "x"
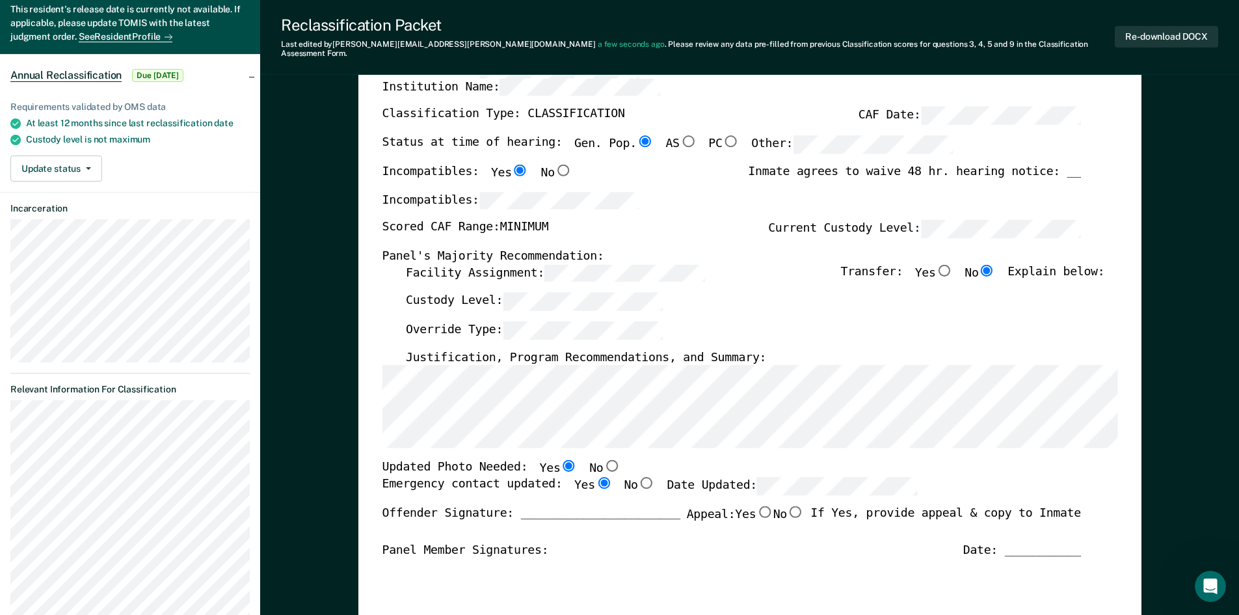
radio input "true"
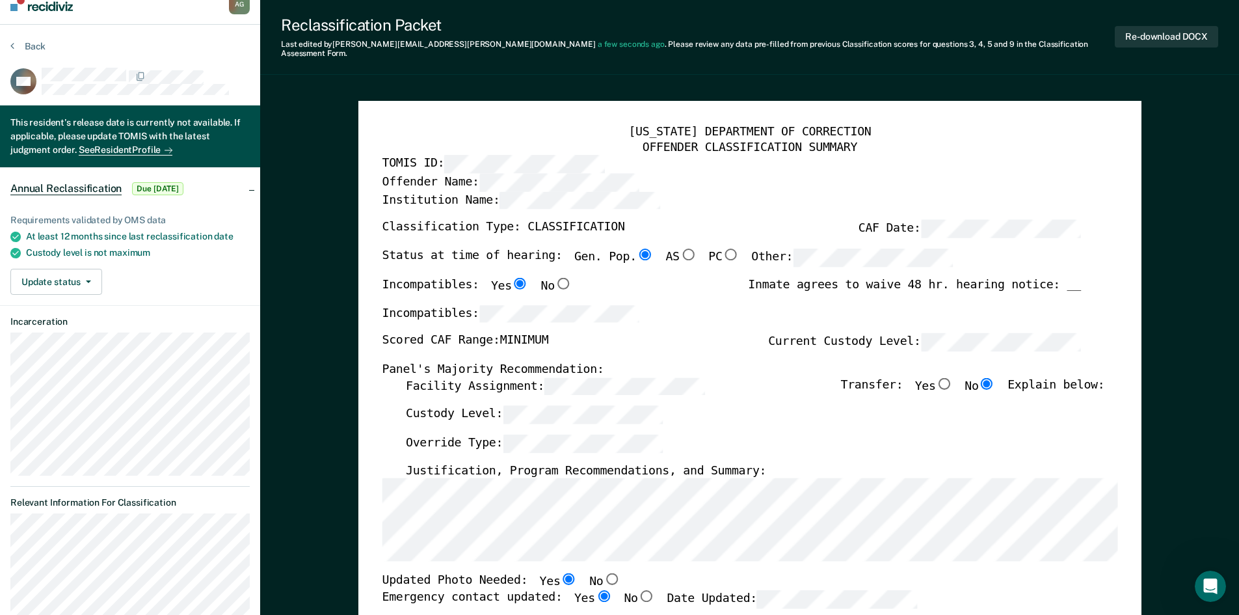
scroll to position [0, 0]
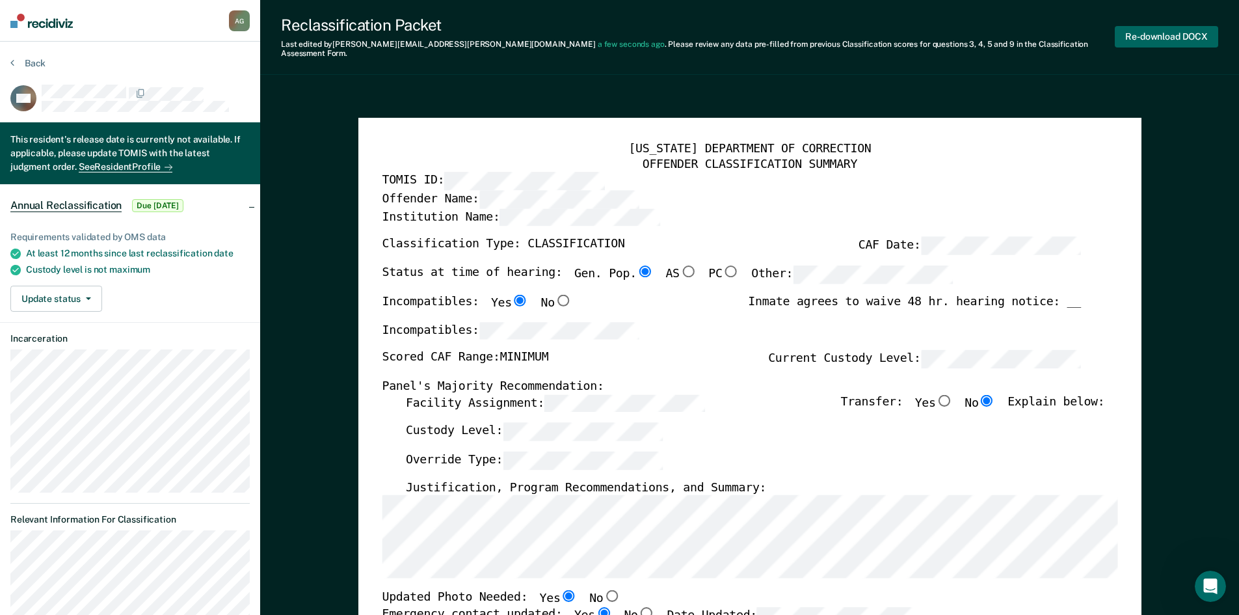
click at [1153, 33] on button "Re-download DOCX" at bounding box center [1166, 36] width 103 height 21
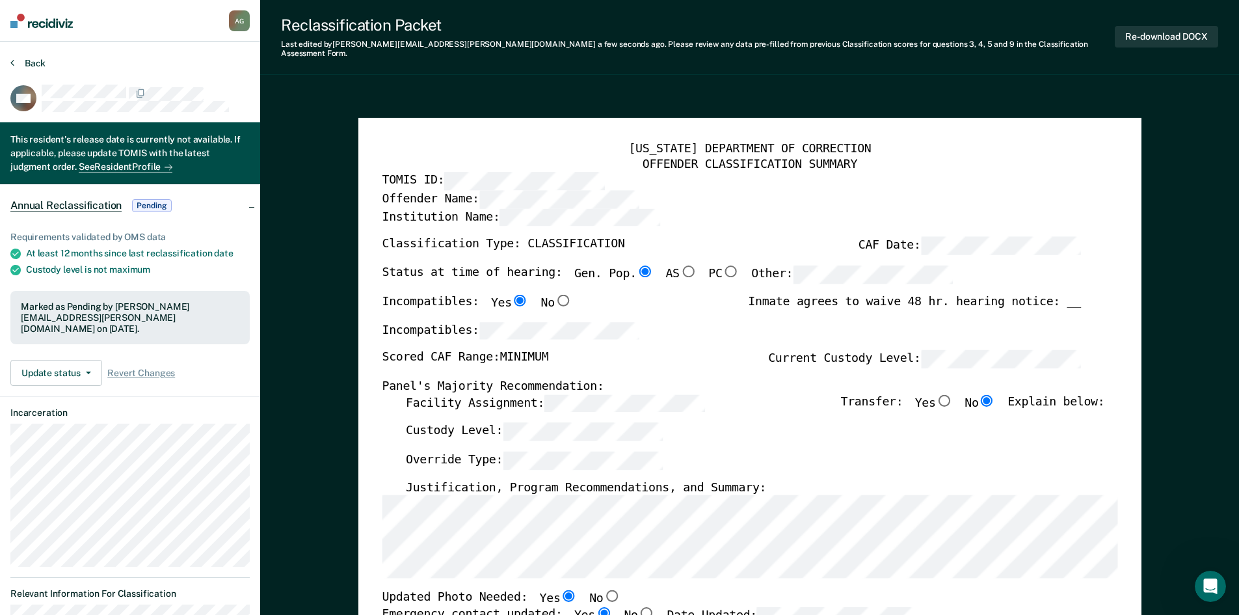
click at [36, 58] on button "Back" at bounding box center [27, 63] width 35 height 12
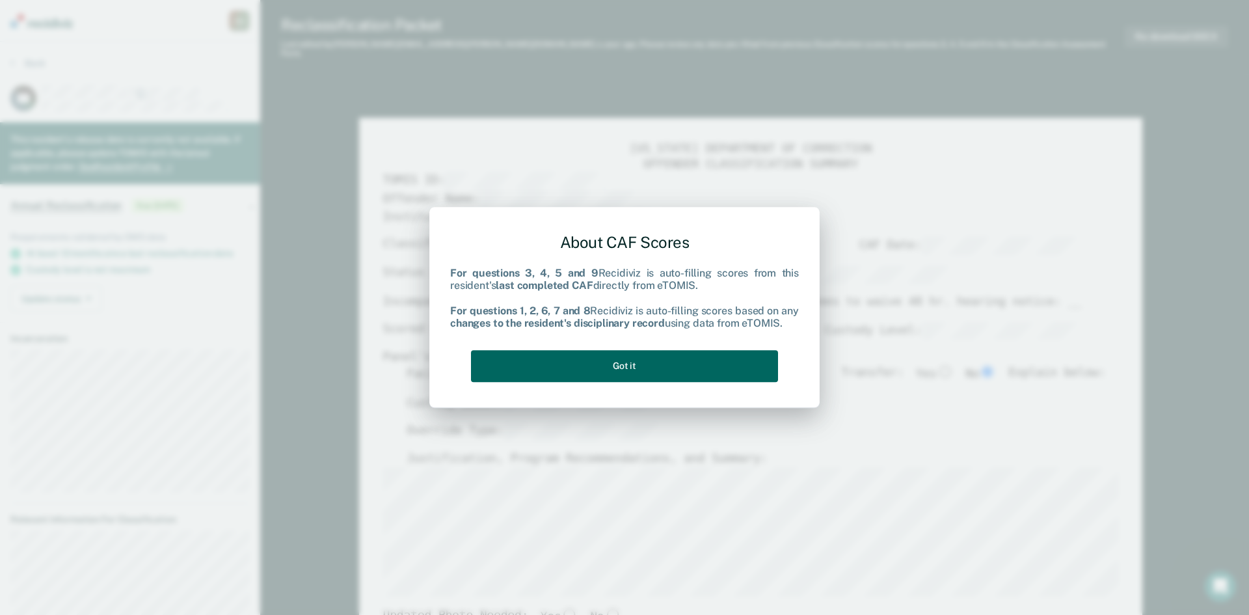
click at [610, 371] on button "Got it" at bounding box center [624, 366] width 307 height 32
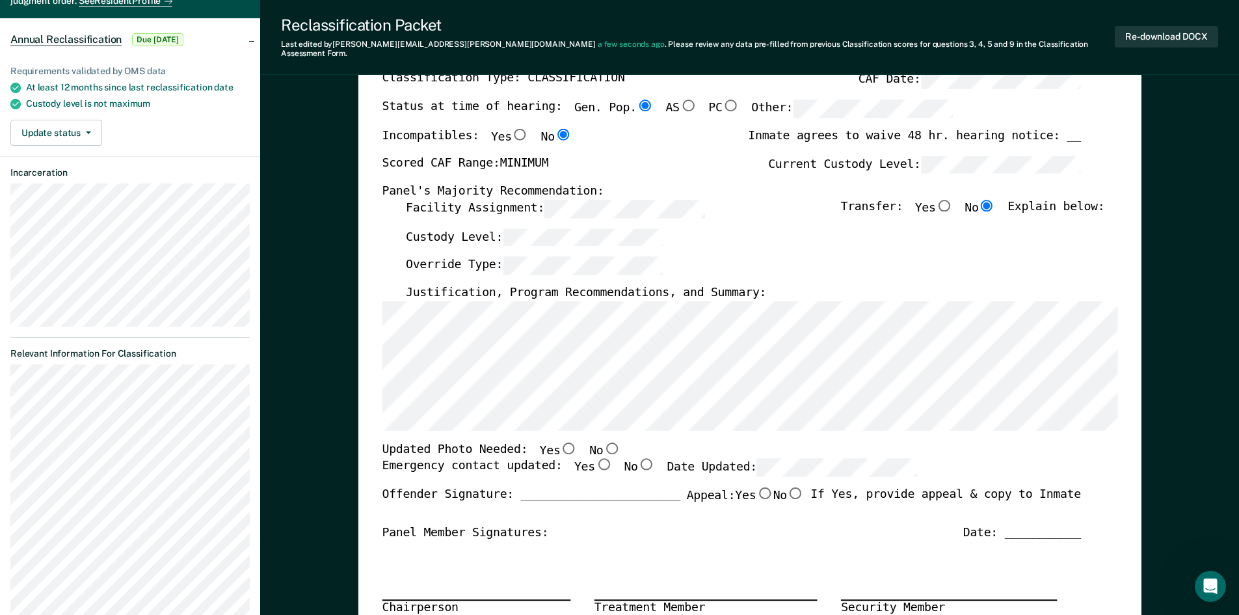
scroll to position [195, 0]
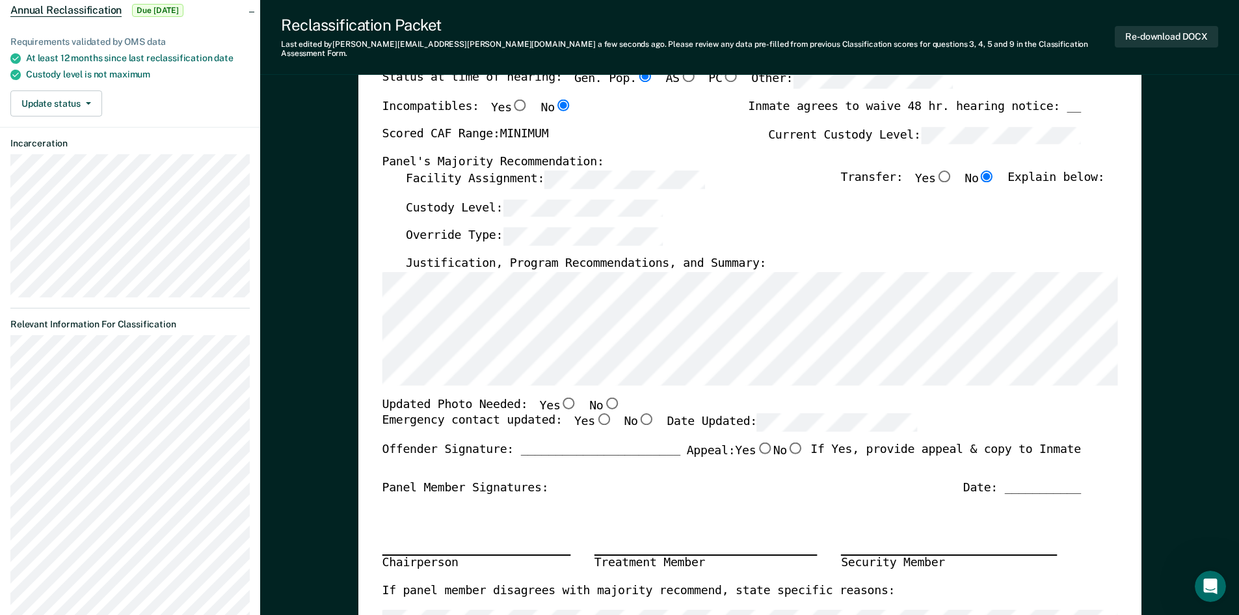
click at [603, 397] on input "No" at bounding box center [611, 403] width 17 height 12
type textarea "x"
radio input "true"
click at [594, 413] on input "Yes" at bounding box center [602, 419] width 17 height 12
type textarea "x"
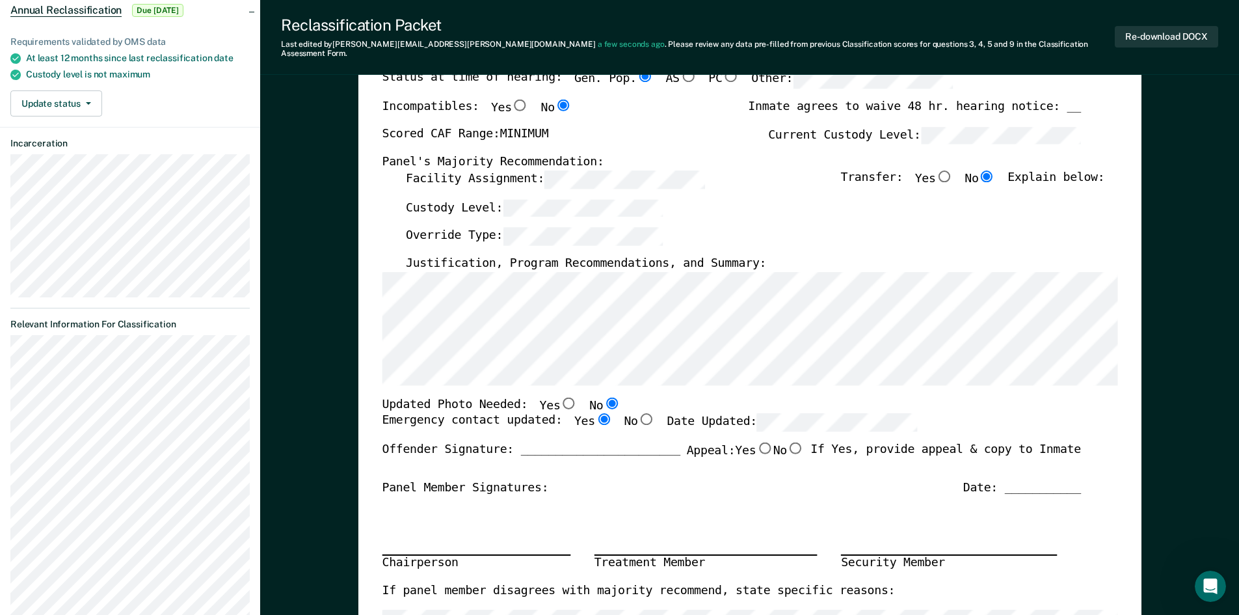
radio input "true"
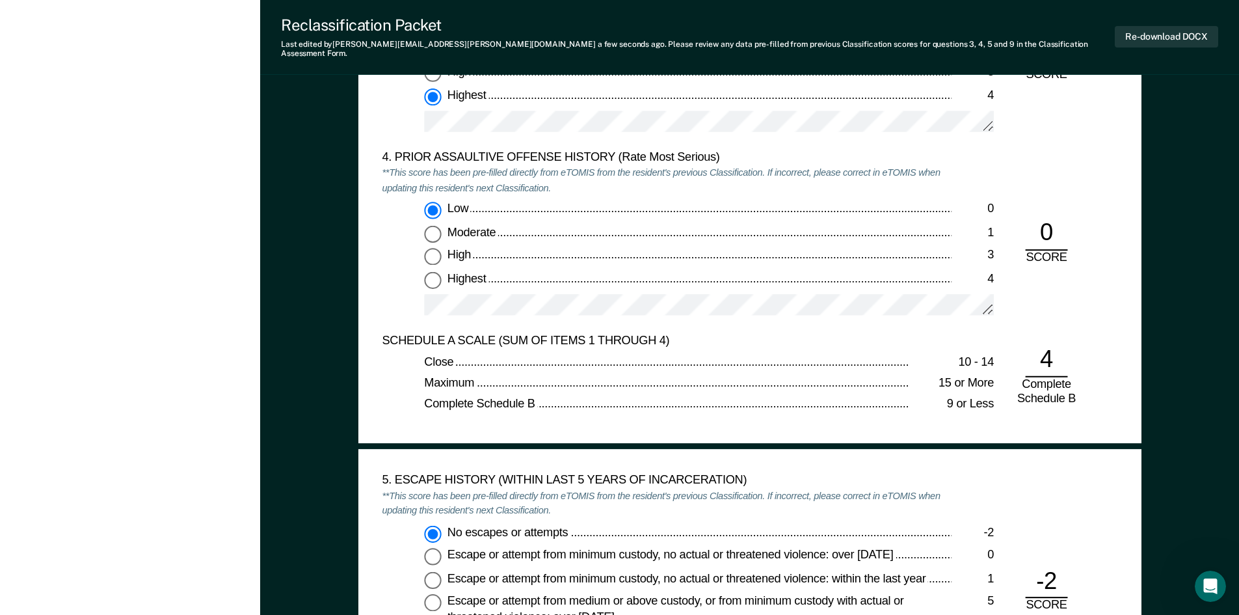
scroll to position [1756, 0]
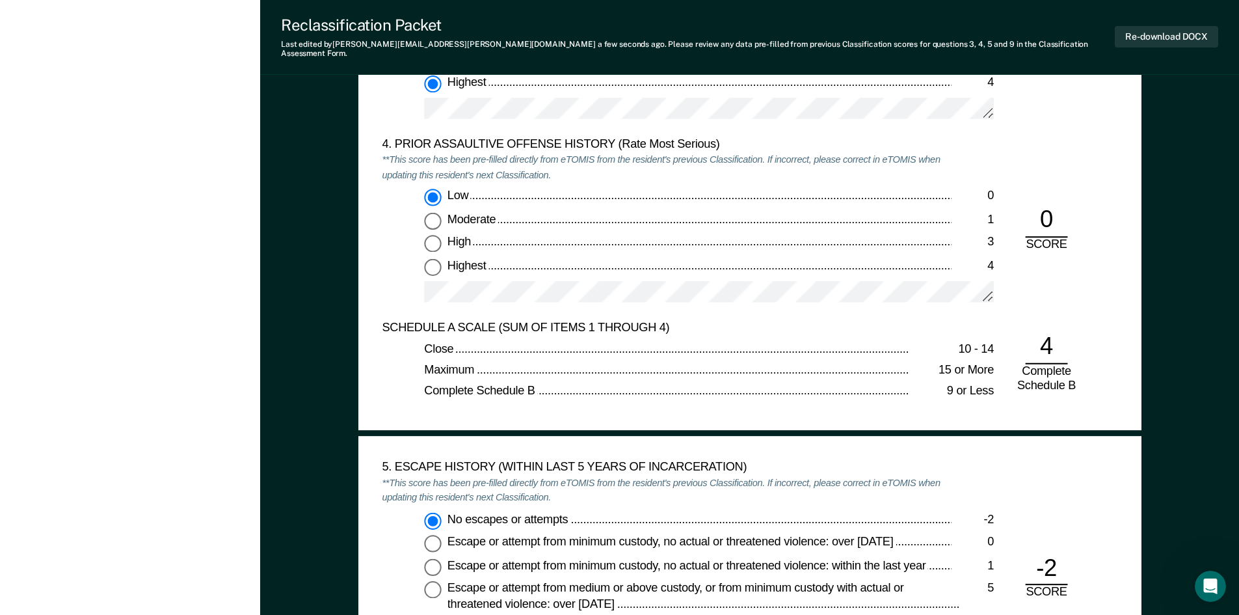
click at [436, 258] on input "Highest 4" at bounding box center [432, 266] width 17 height 17
type textarea "x"
radio input "false"
radio input "true"
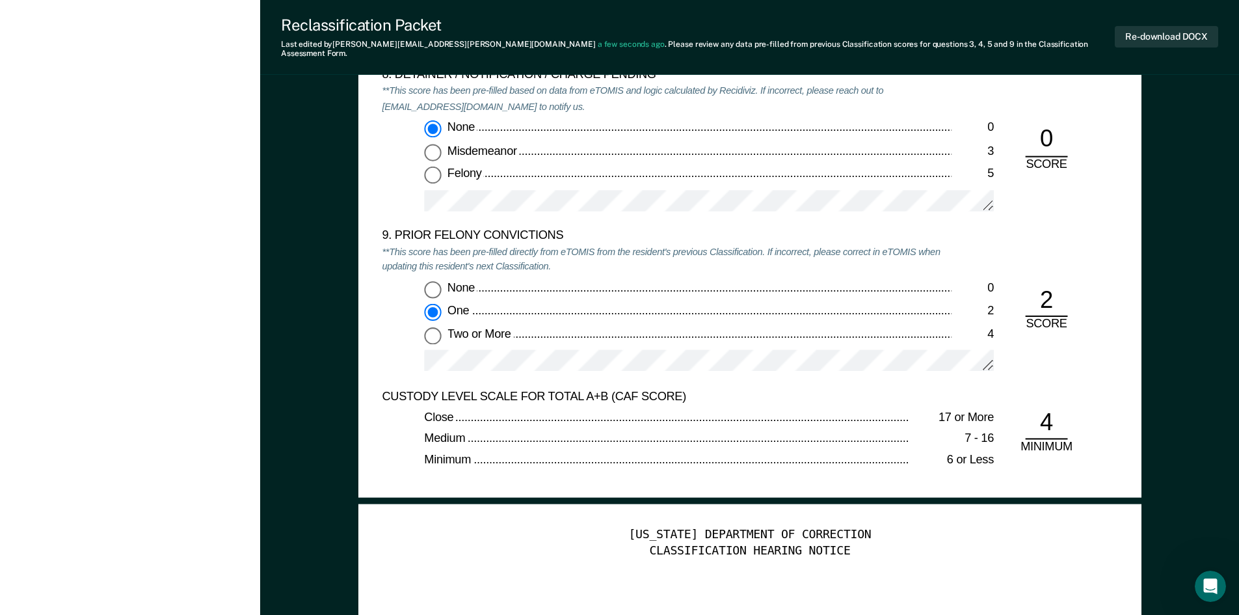
scroll to position [2796, 0]
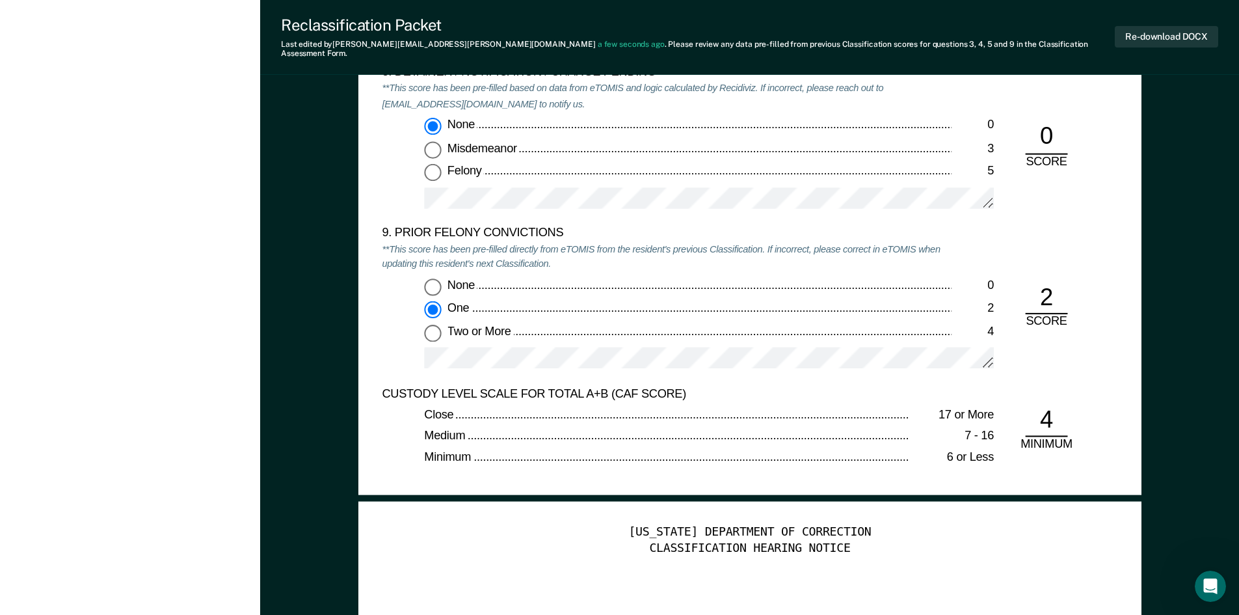
click at [620, 450] on div "Minimum" at bounding box center [666, 458] width 485 height 16
click at [429, 324] on input "Two or More 4" at bounding box center [432, 332] width 17 height 17
type textarea "x"
radio input "false"
radio input "true"
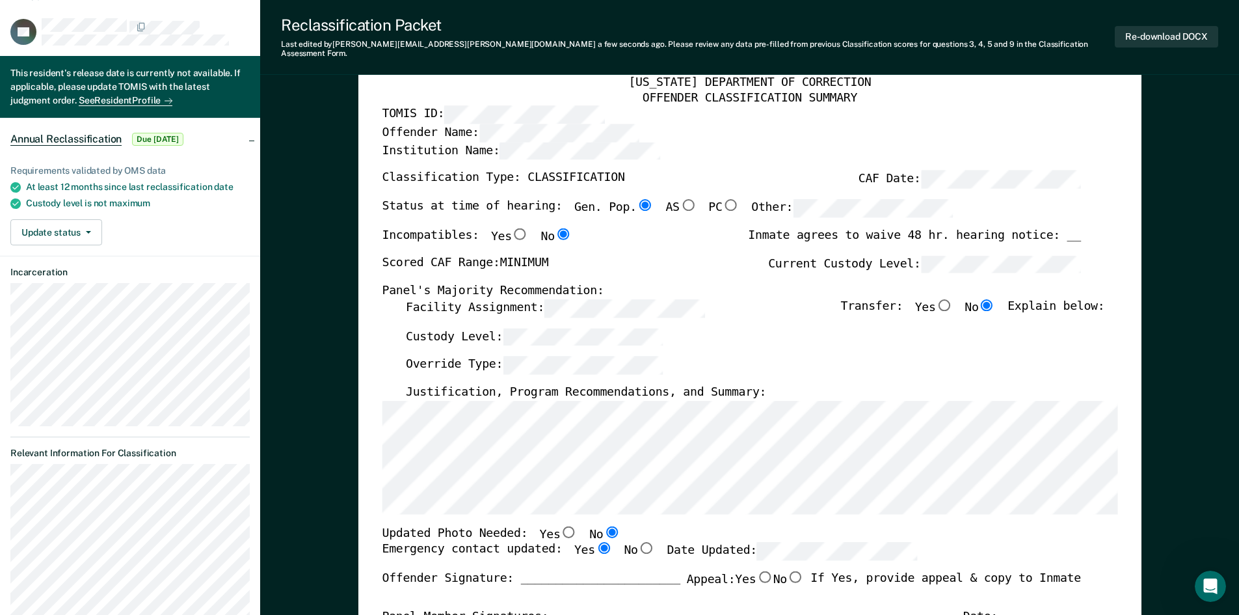
scroll to position [65, 0]
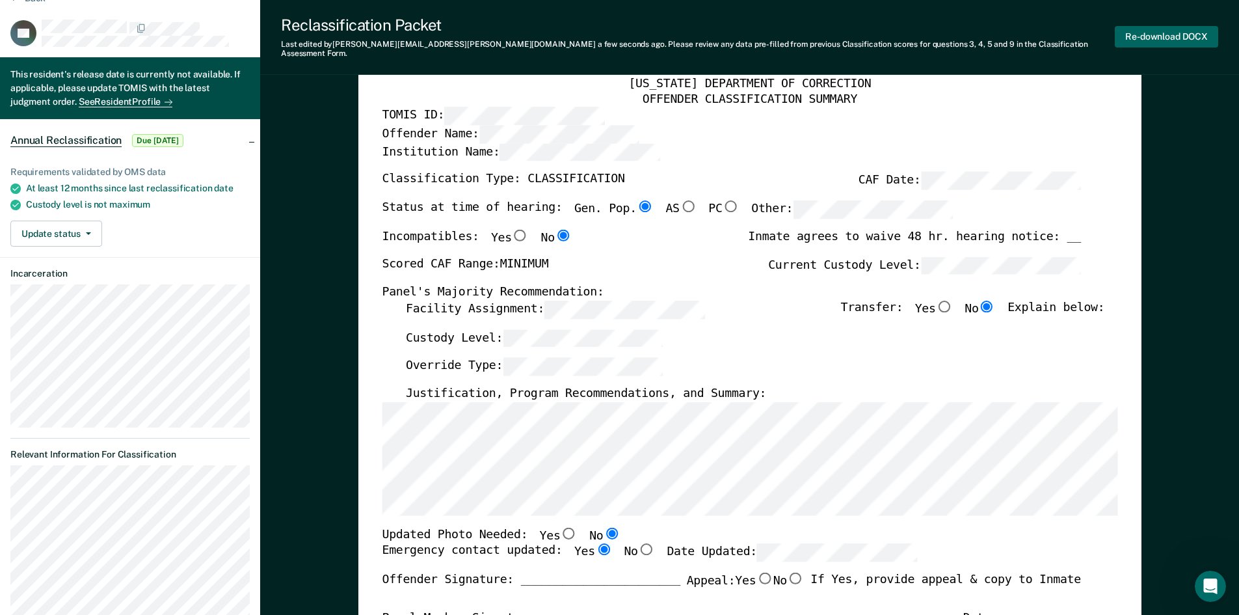
click at [1154, 31] on button "Re-download DOCX" at bounding box center [1166, 36] width 103 height 21
type textarea "x"
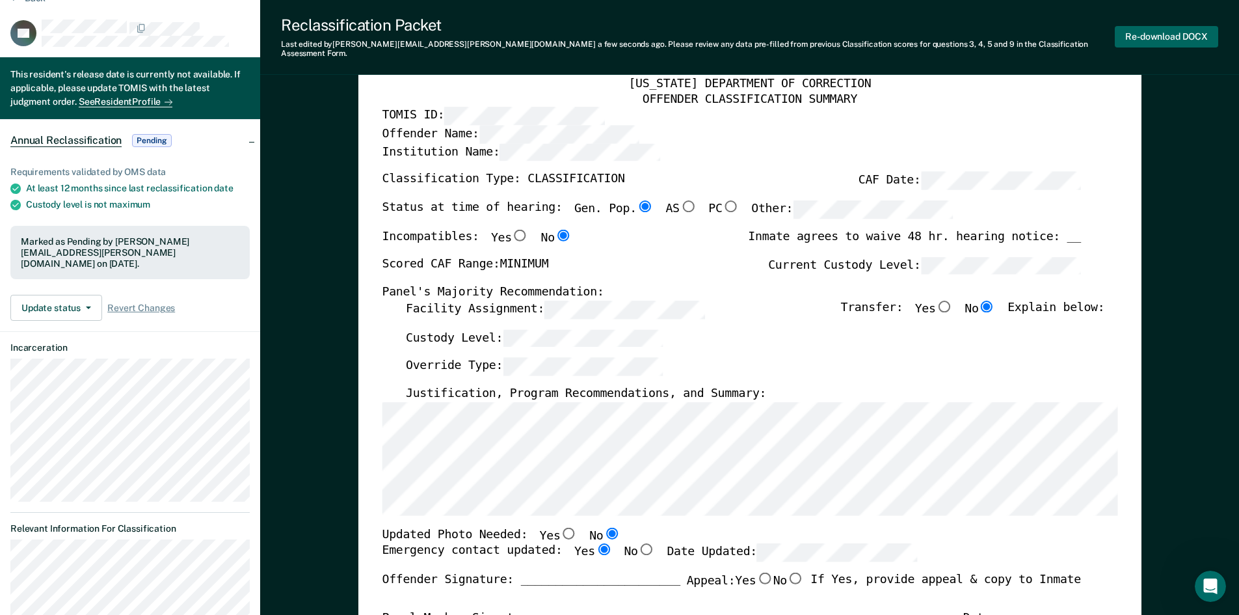
click at [1156, 34] on button "Re-download DOCX" at bounding box center [1166, 36] width 103 height 21
